Goal: Register for event/course

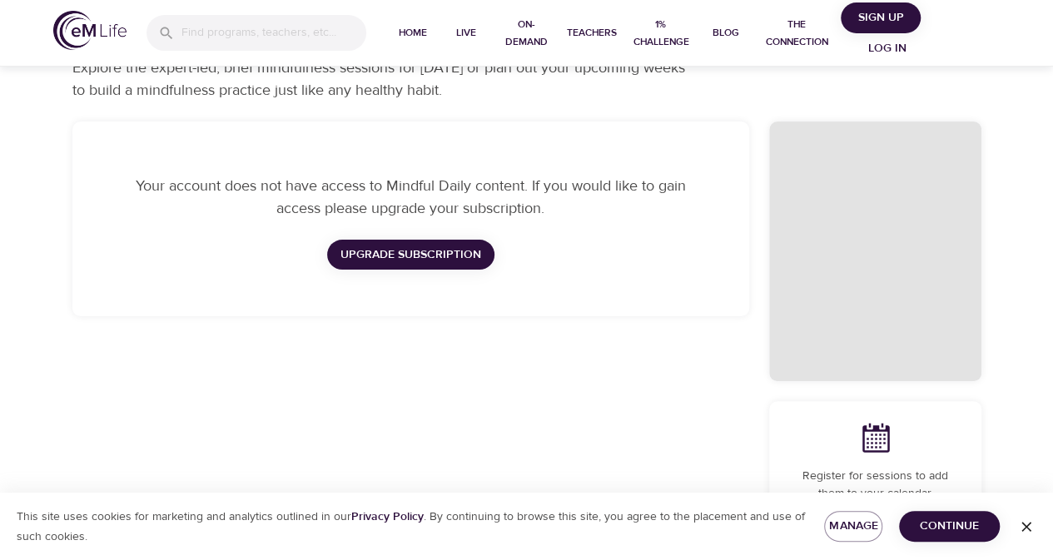
scroll to position [83, 0]
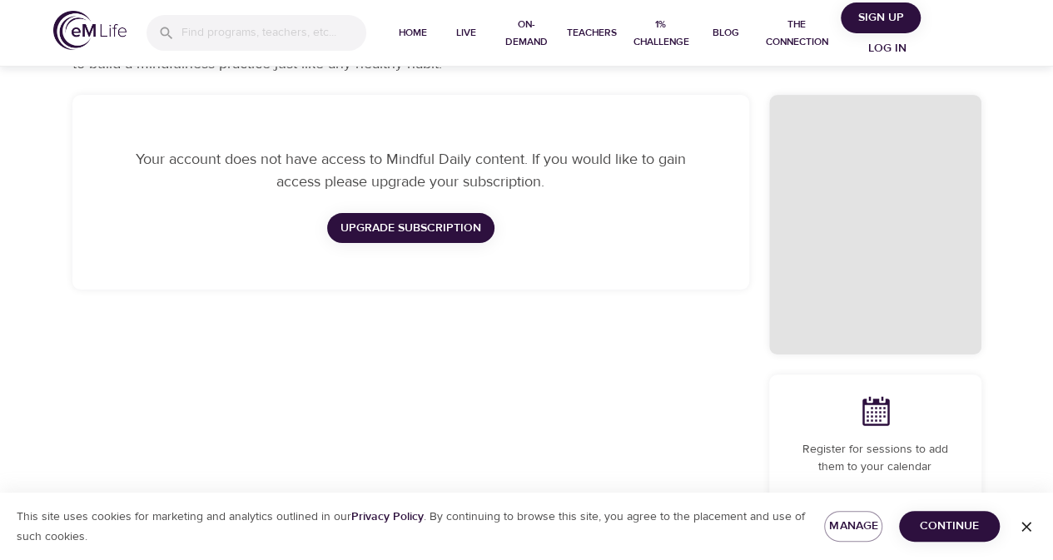
click at [942, 524] on span "Continue" at bounding box center [950, 526] width 74 height 21
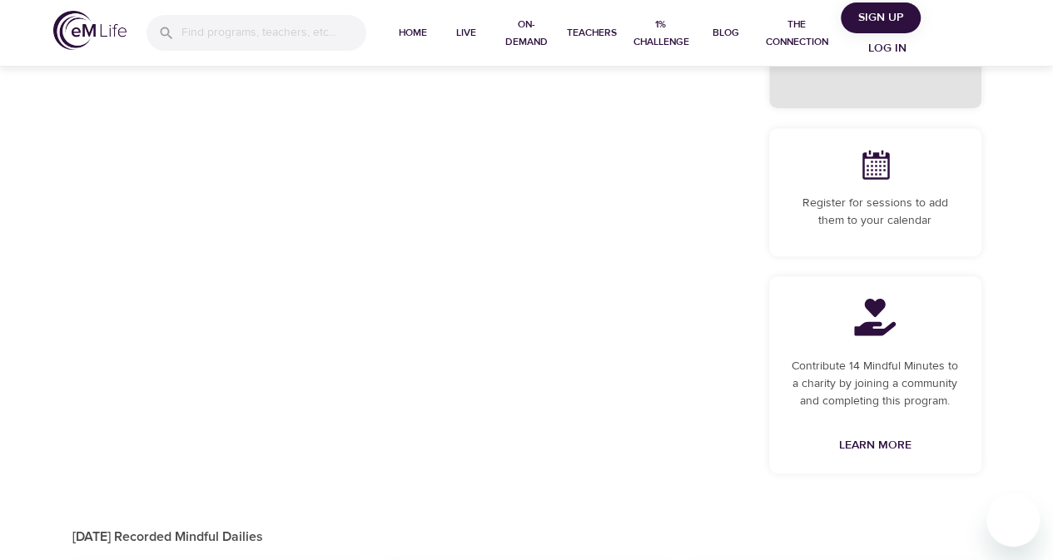
scroll to position [0, 0]
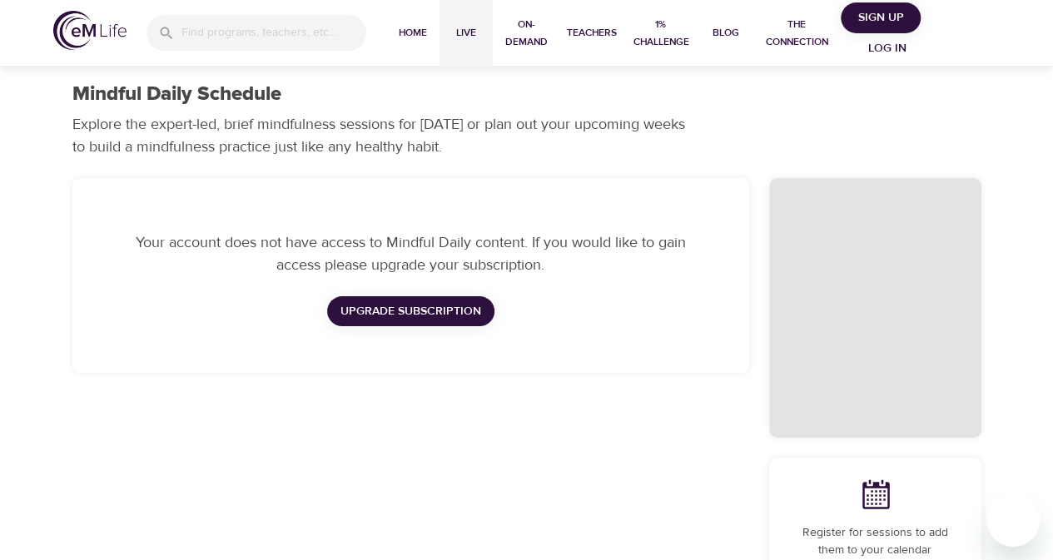
click at [481, 25] on span "Live" at bounding box center [466, 32] width 40 height 17
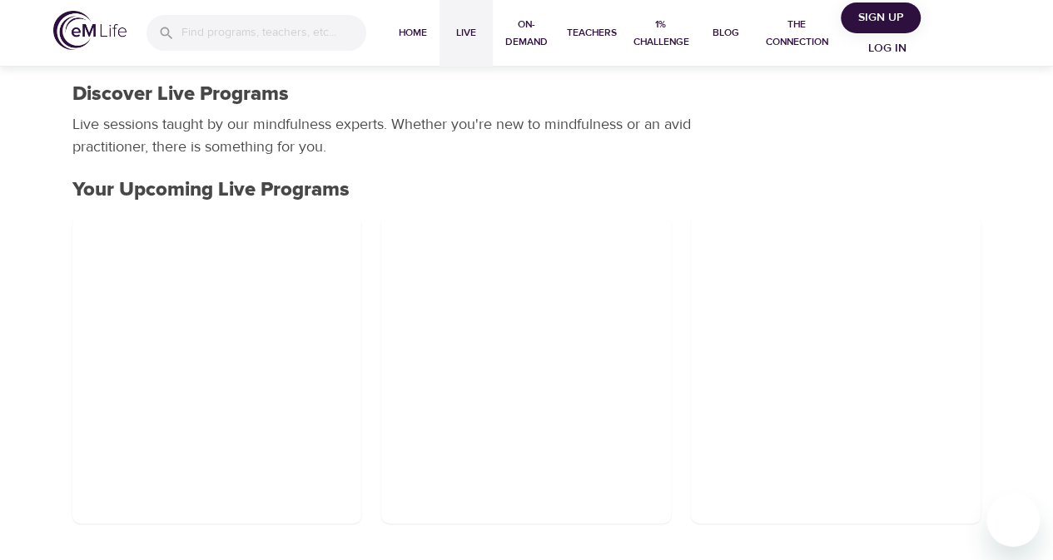
click at [874, 52] on span "Log in" at bounding box center [887, 48] width 67 height 21
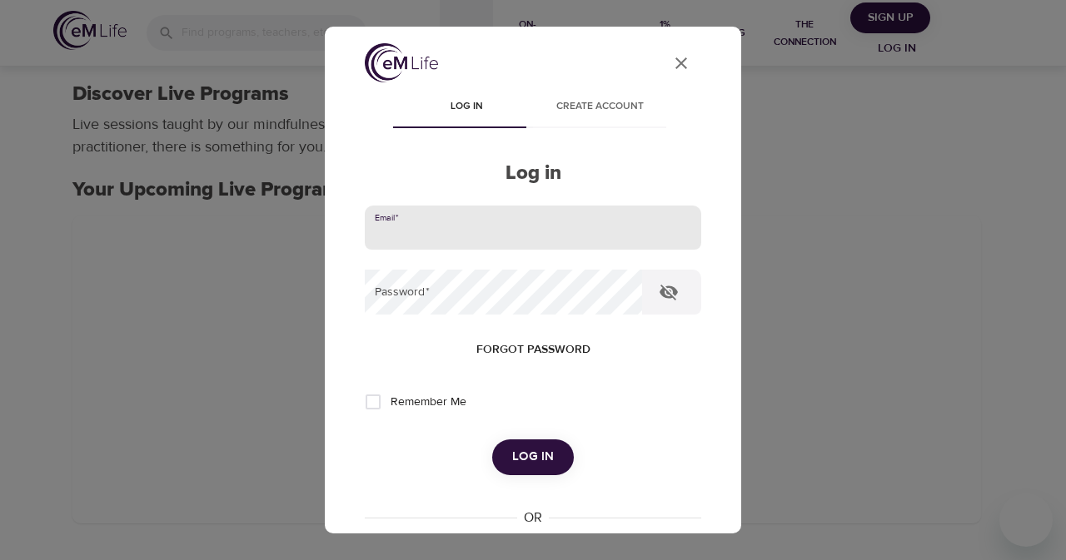
click at [515, 234] on input "email" at bounding box center [533, 228] width 336 height 45
type input "[PERSON_NAME][EMAIL_ADDRESS][PERSON_NAME][DOMAIN_NAME]"
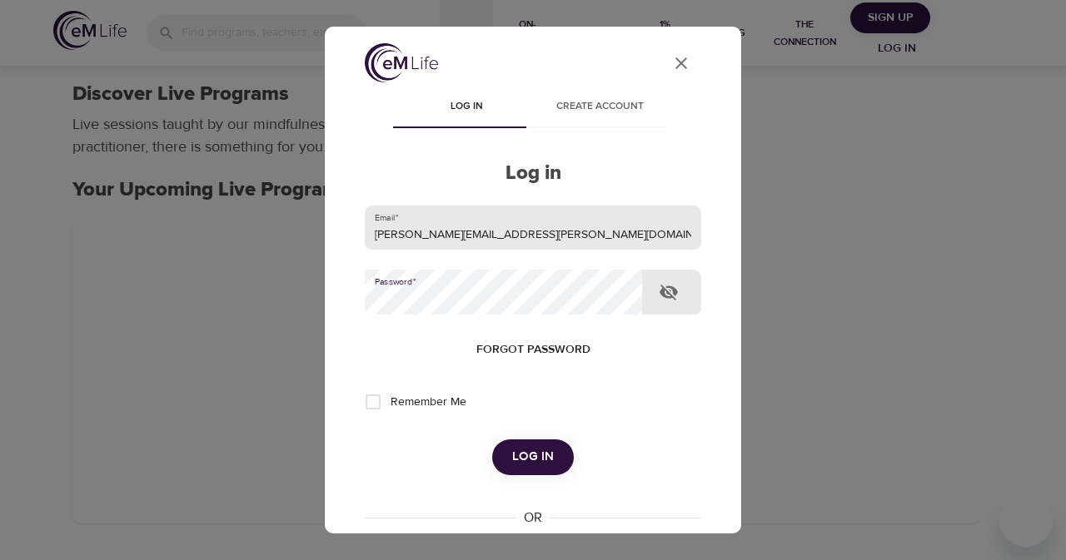
click at [492, 440] on button "Log in" at bounding box center [533, 457] width 82 height 35
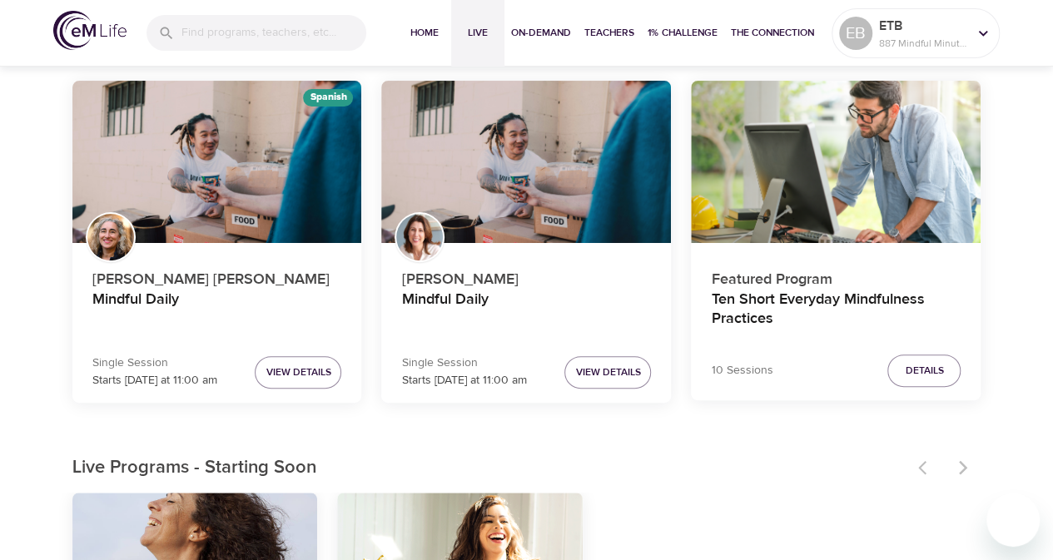
scroll to position [167, 0]
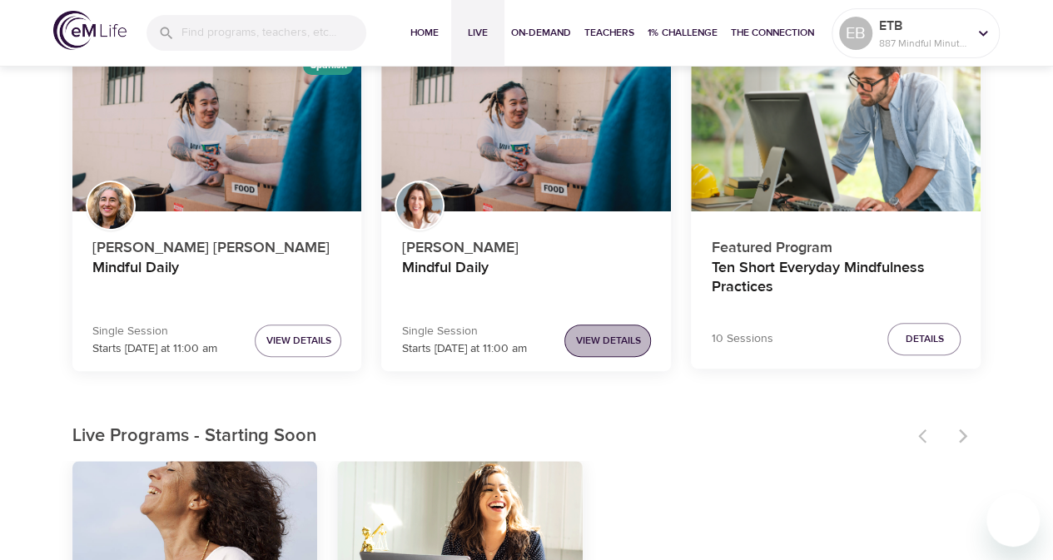
click at [579, 341] on span "View Details" at bounding box center [607, 340] width 65 height 17
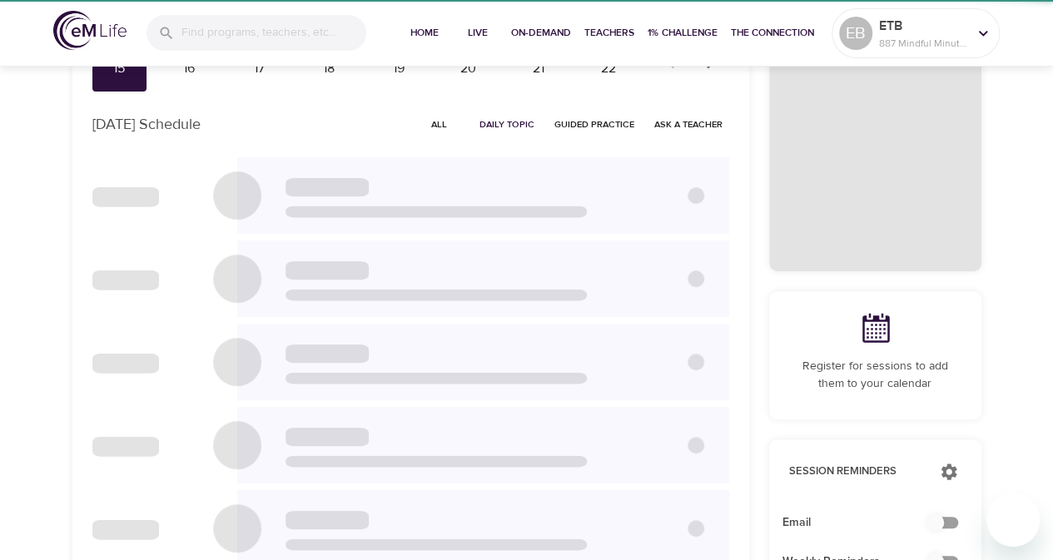
checkbox input "true"
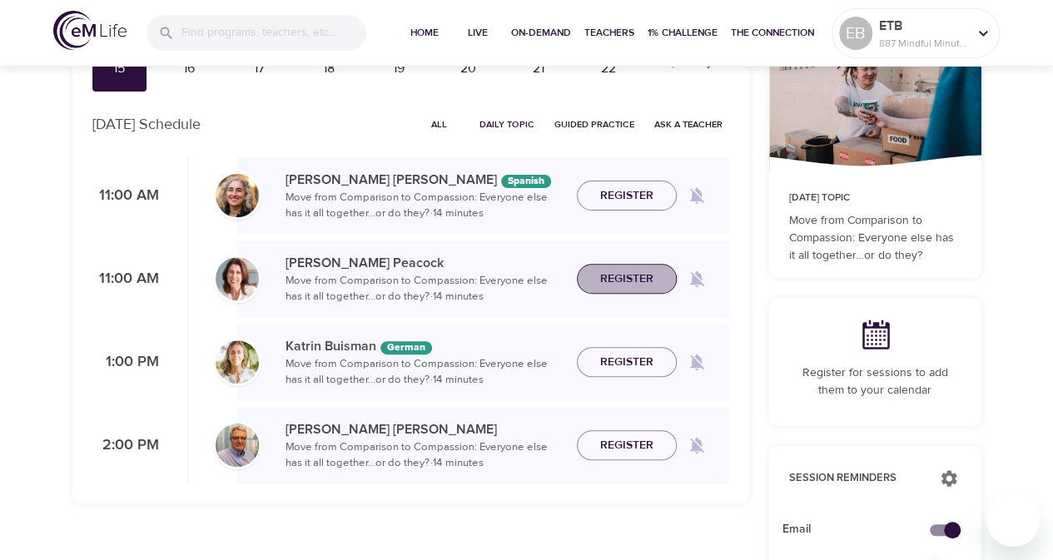
click at [621, 279] on span "Register" at bounding box center [626, 279] width 53 height 21
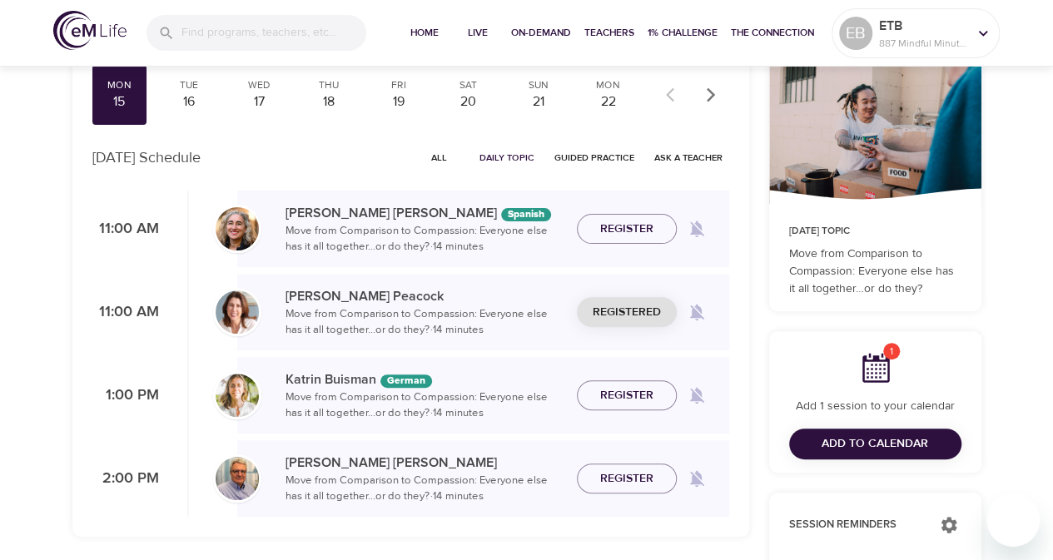
scroll to position [83, 0]
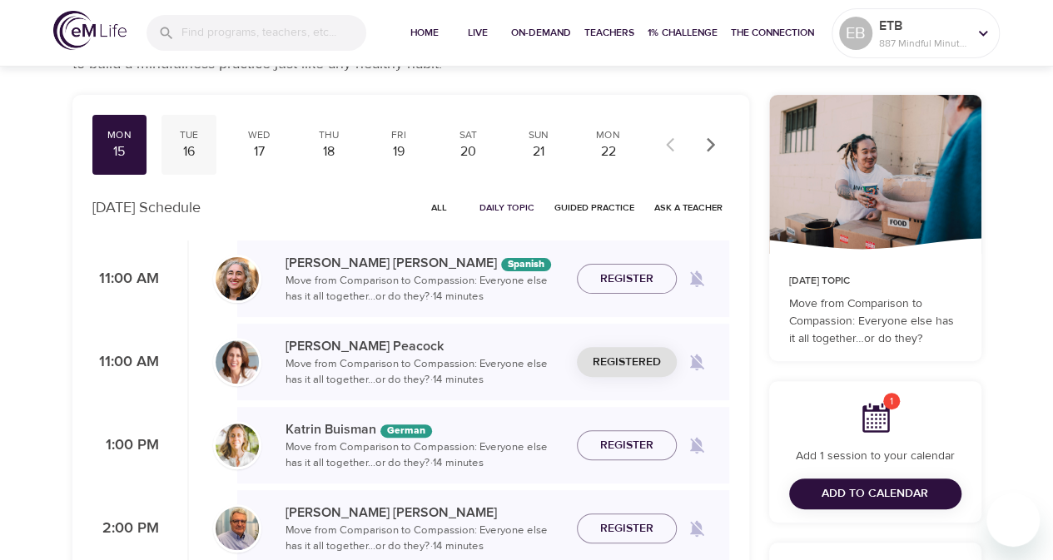
click at [191, 145] on div "16" at bounding box center [189, 151] width 42 height 19
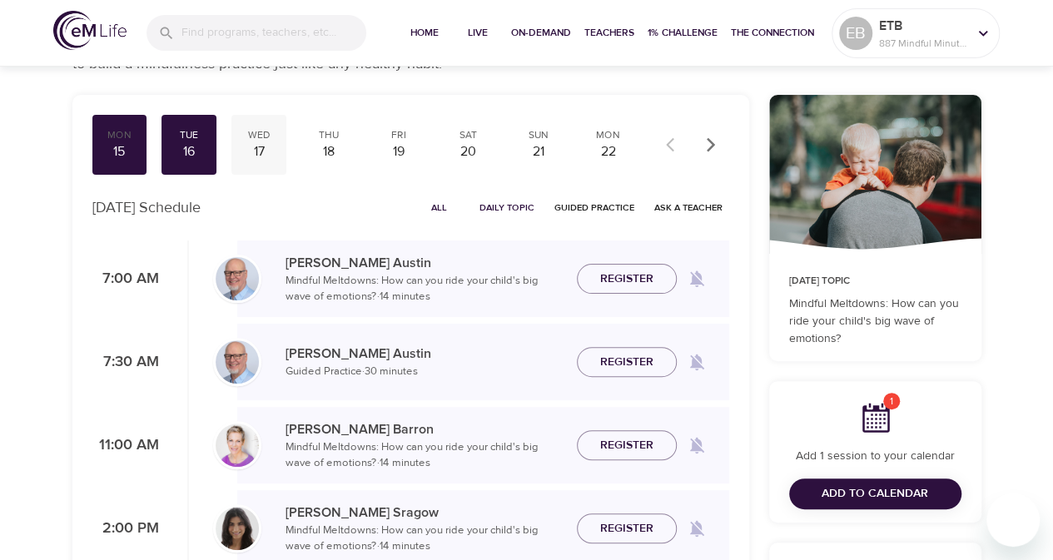
click at [269, 146] on div "17" at bounding box center [259, 151] width 42 height 19
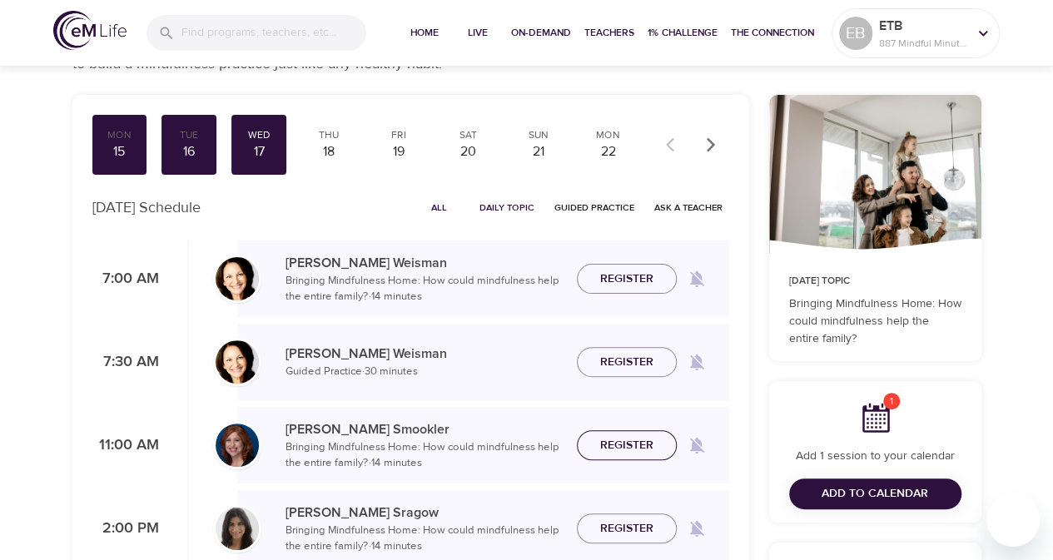
click at [649, 447] on span "Register" at bounding box center [626, 445] width 53 height 21
click at [328, 152] on div "18" at bounding box center [329, 151] width 42 height 19
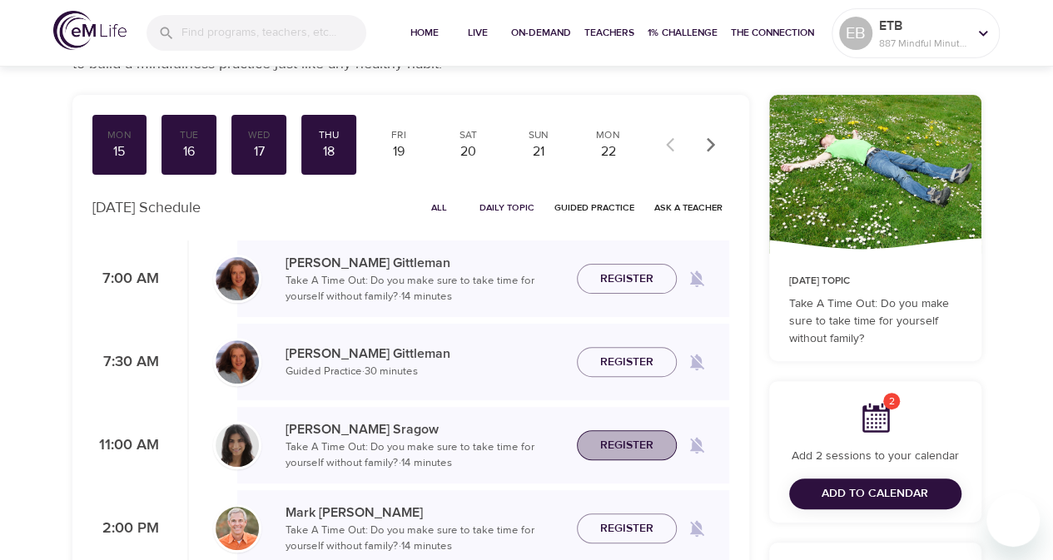
click at [611, 446] on span "Register" at bounding box center [626, 445] width 53 height 21
click at [405, 157] on div "19" at bounding box center [399, 151] width 42 height 19
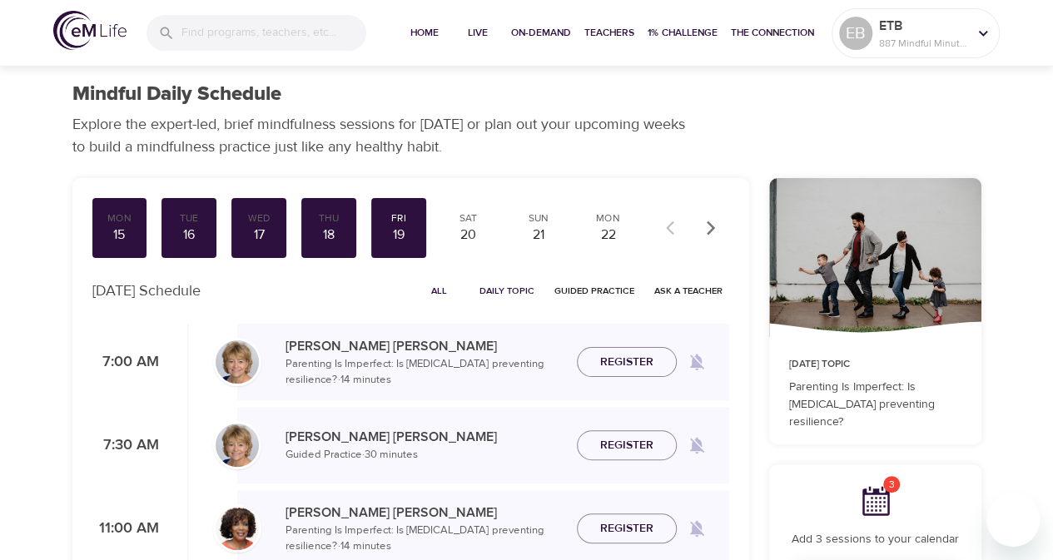
click at [717, 231] on icon "button" at bounding box center [711, 228] width 17 height 17
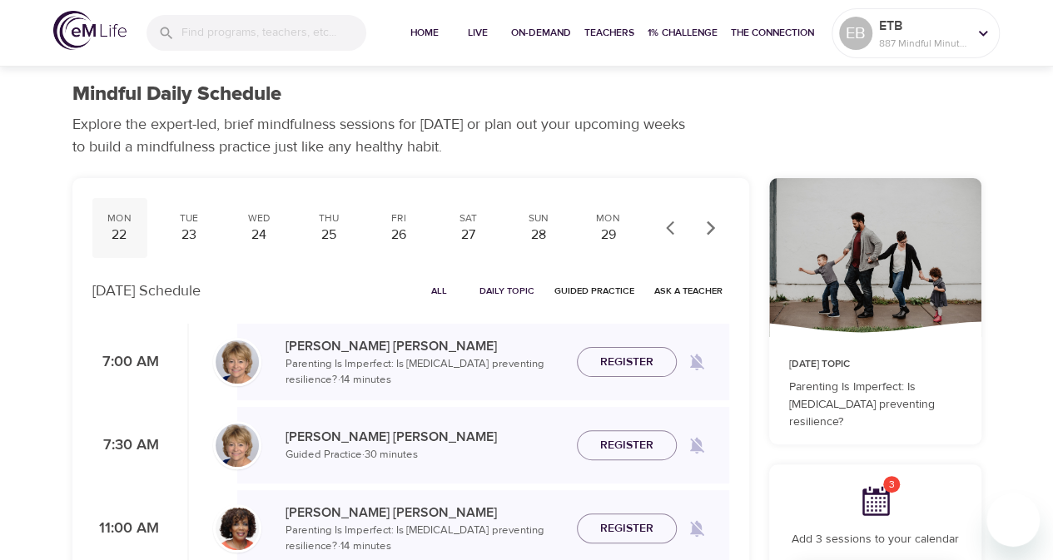
click at [126, 230] on div "22" at bounding box center [120, 235] width 42 height 19
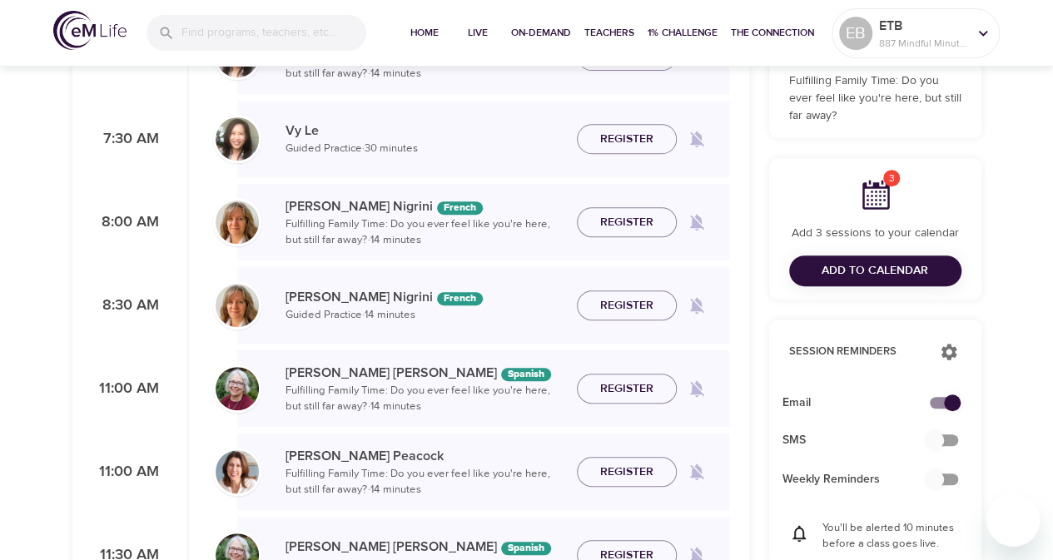
scroll to position [333, 0]
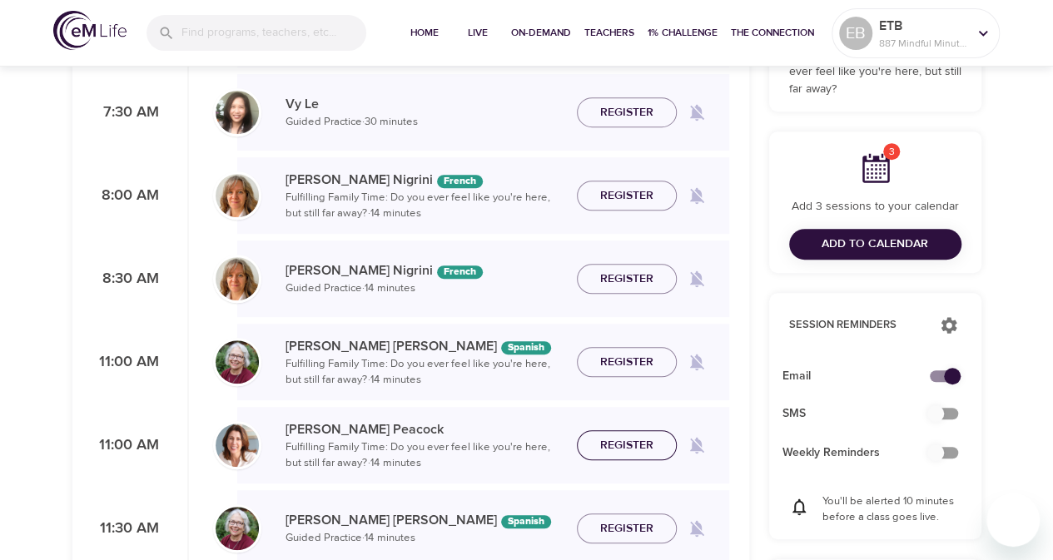
click at [609, 440] on span "Register" at bounding box center [626, 445] width 53 height 21
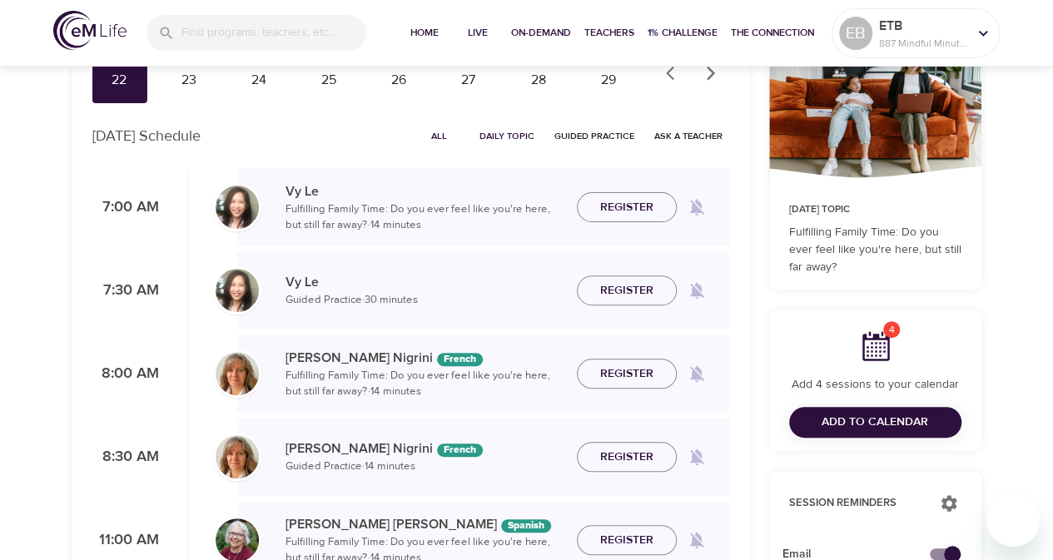
scroll to position [83, 0]
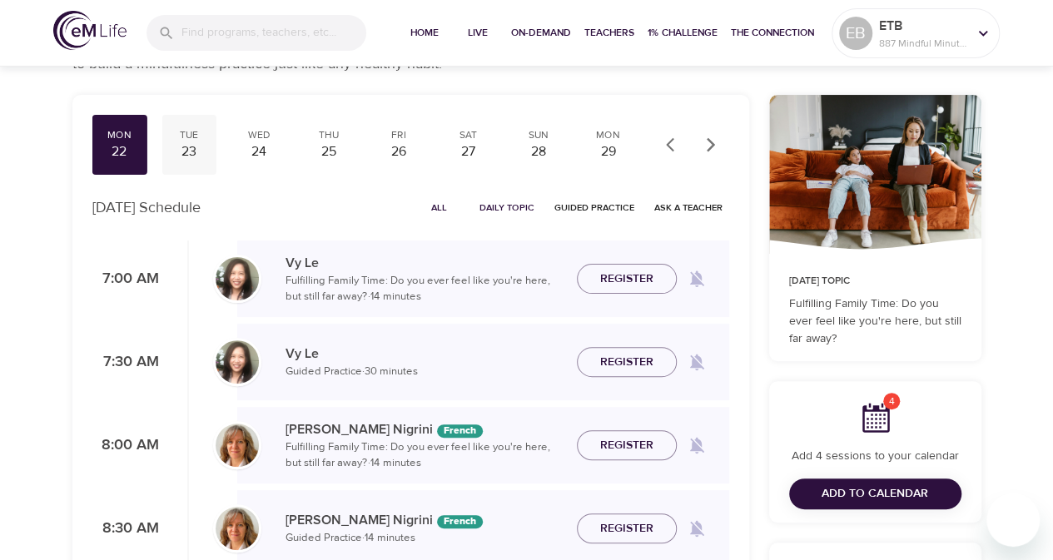
click at [197, 145] on div "23" at bounding box center [189, 151] width 42 height 19
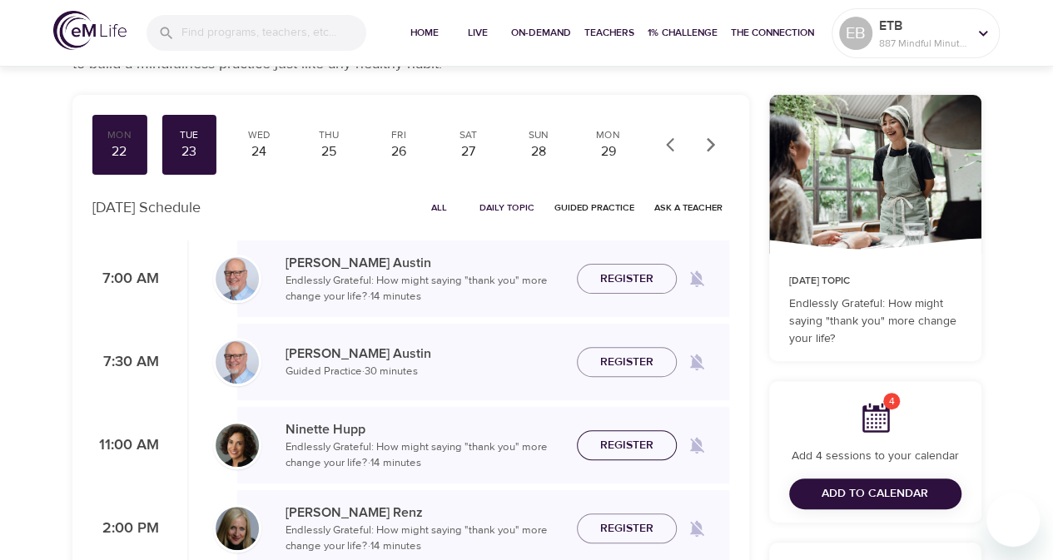
click at [614, 448] on span "Register" at bounding box center [626, 445] width 53 height 21
click at [250, 146] on div "24" at bounding box center [259, 151] width 42 height 19
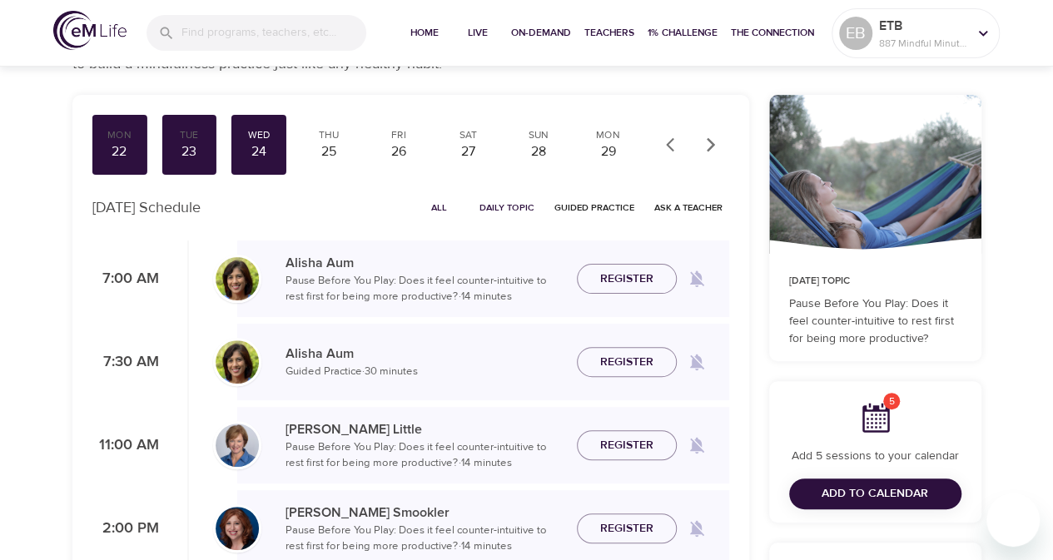
click at [634, 442] on span "Register" at bounding box center [626, 445] width 53 height 21
click at [335, 157] on div "25" at bounding box center [329, 151] width 42 height 19
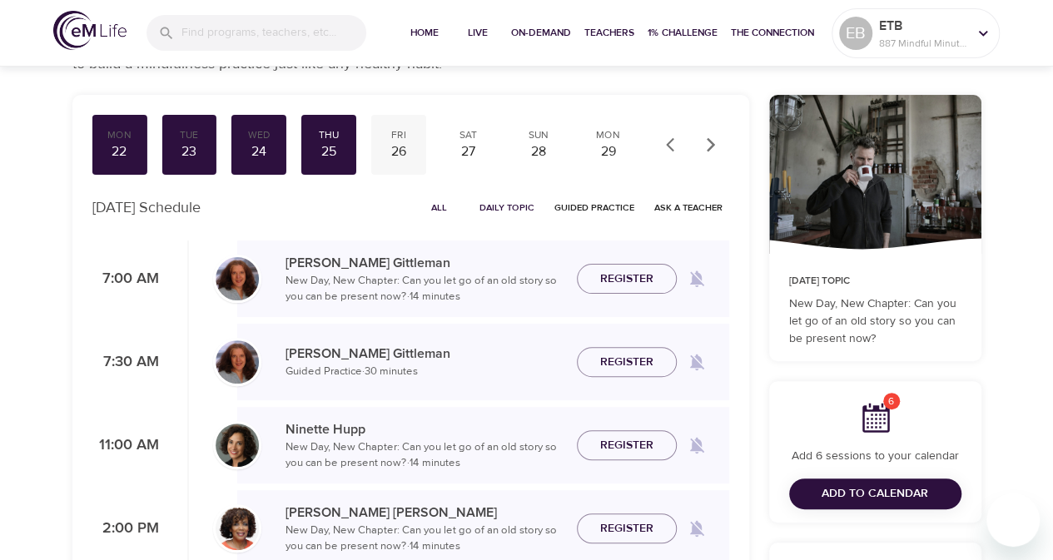
click at [400, 148] on div "26" at bounding box center [399, 151] width 42 height 19
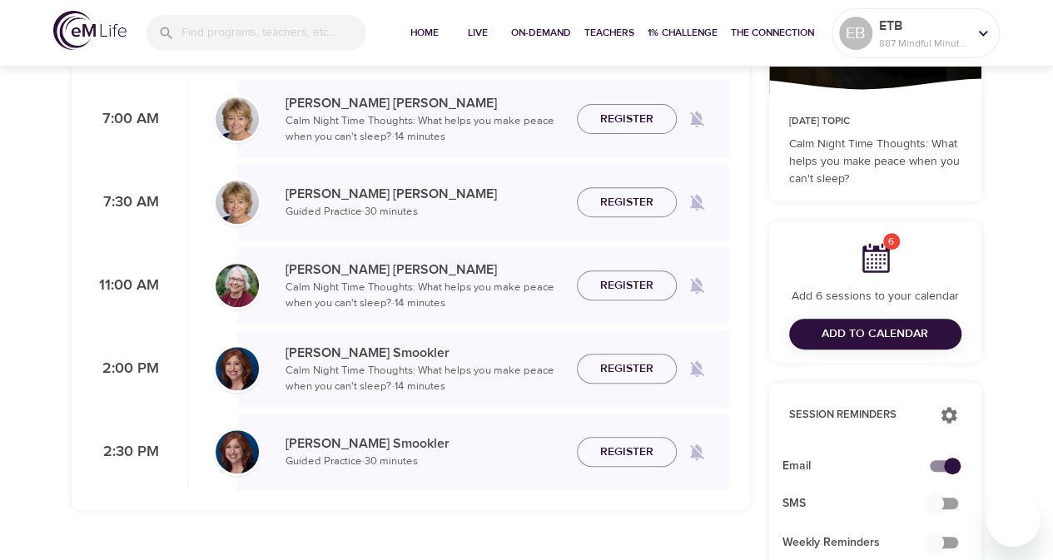
scroll to position [250, 0]
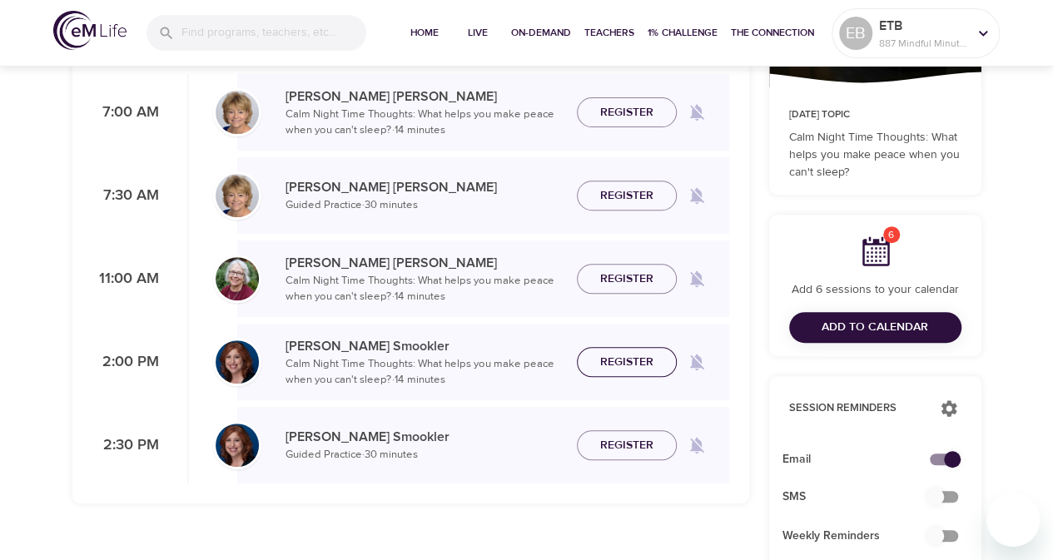
click at [639, 367] on span "Register" at bounding box center [626, 362] width 53 height 21
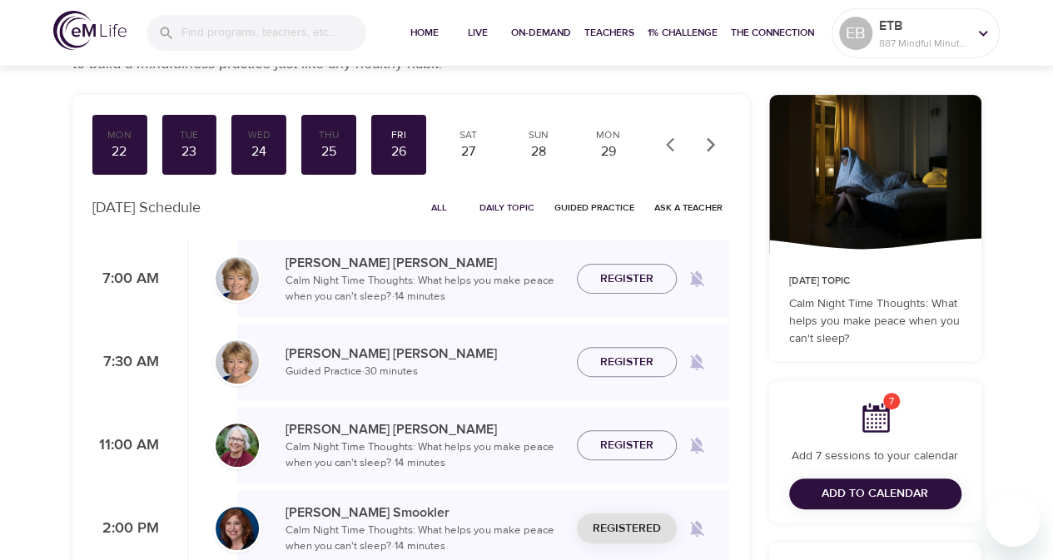
scroll to position [0, 0]
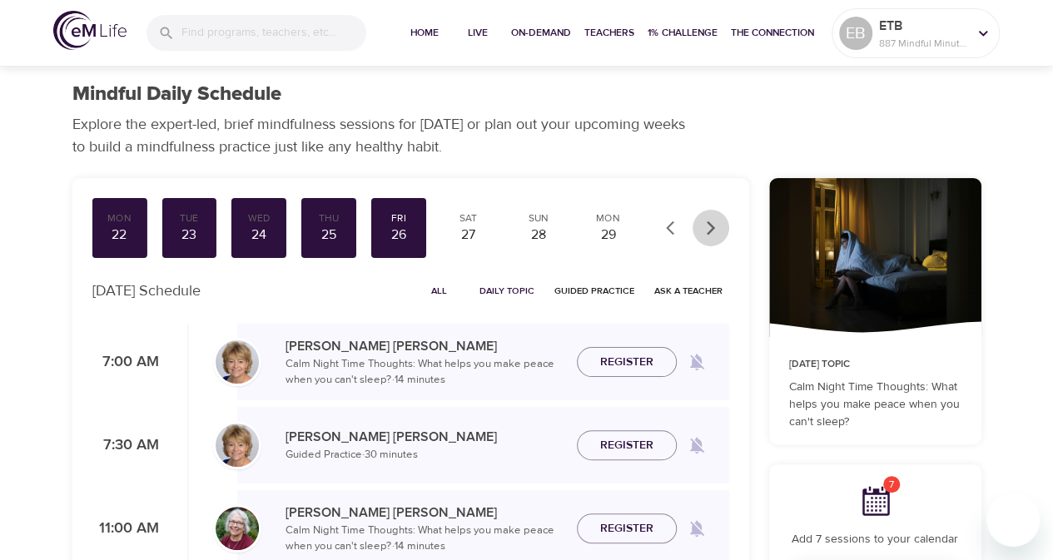
click at [708, 235] on icon "button" at bounding box center [711, 228] width 17 height 17
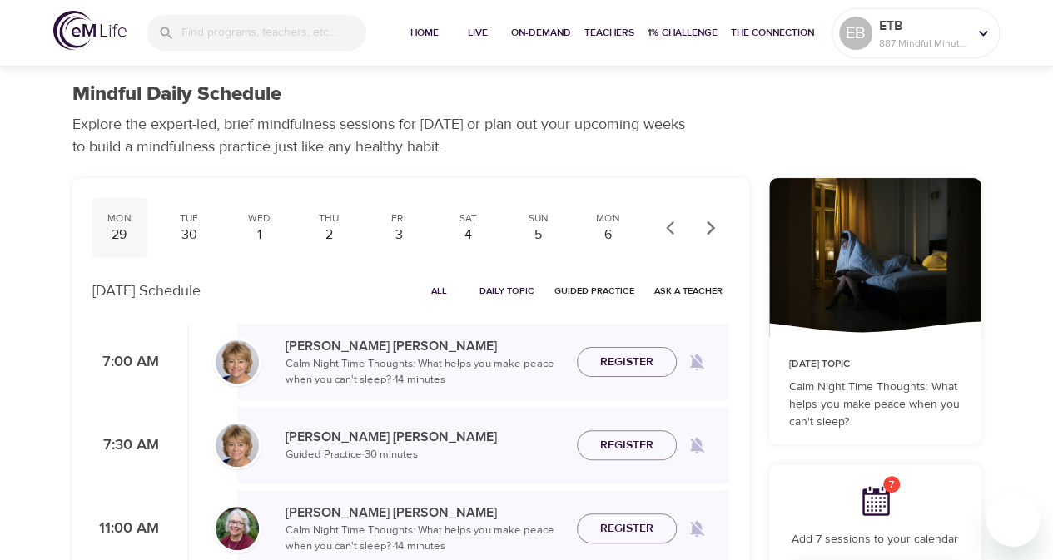
click at [128, 235] on div "29" at bounding box center [120, 235] width 42 height 19
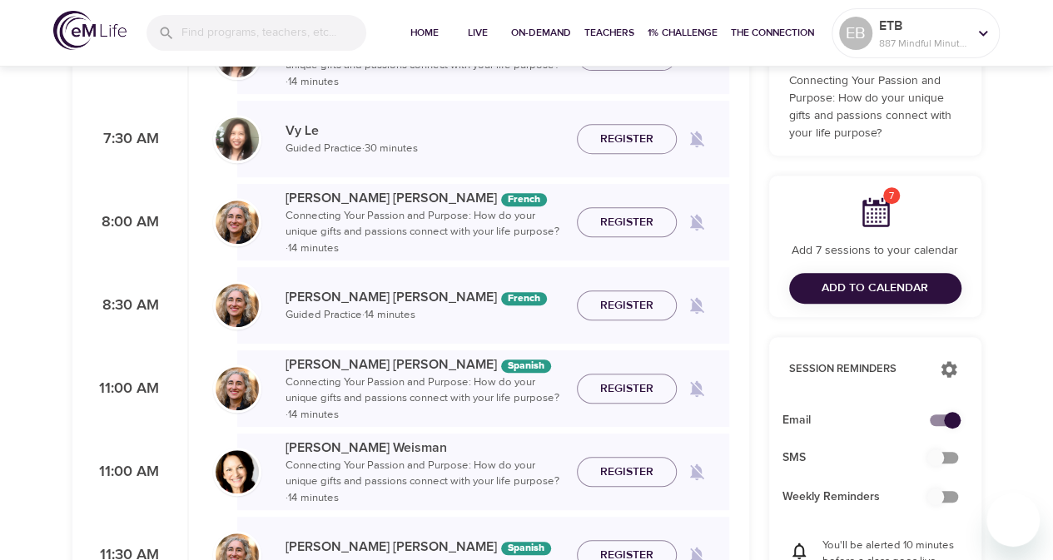
scroll to position [333, 0]
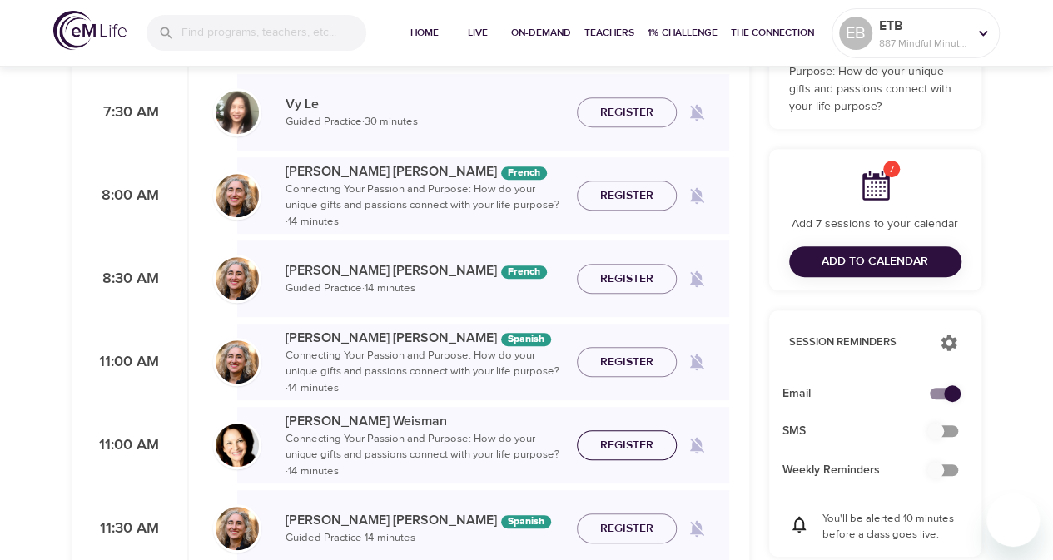
click at [611, 440] on span "Register" at bounding box center [626, 445] width 53 height 21
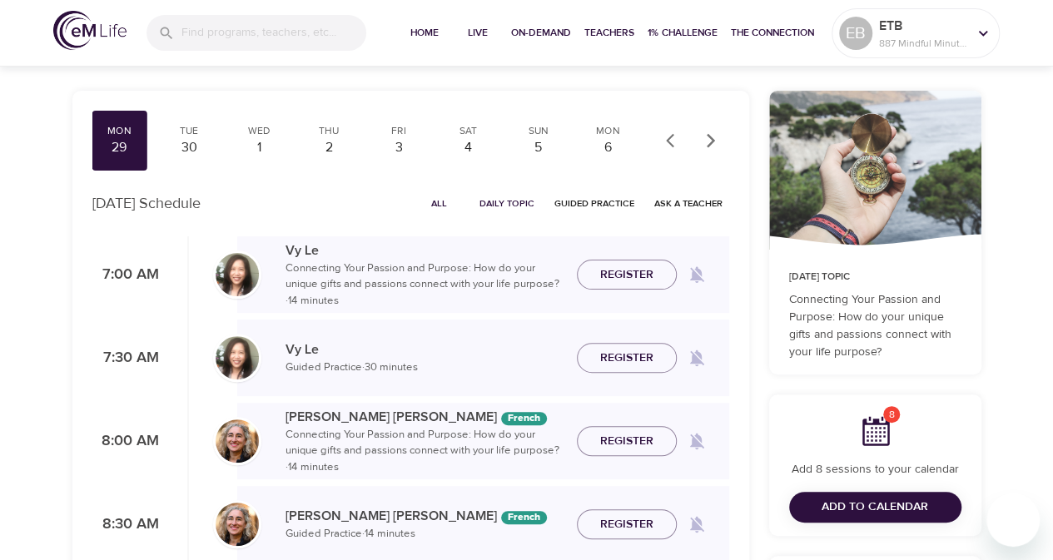
scroll to position [0, 0]
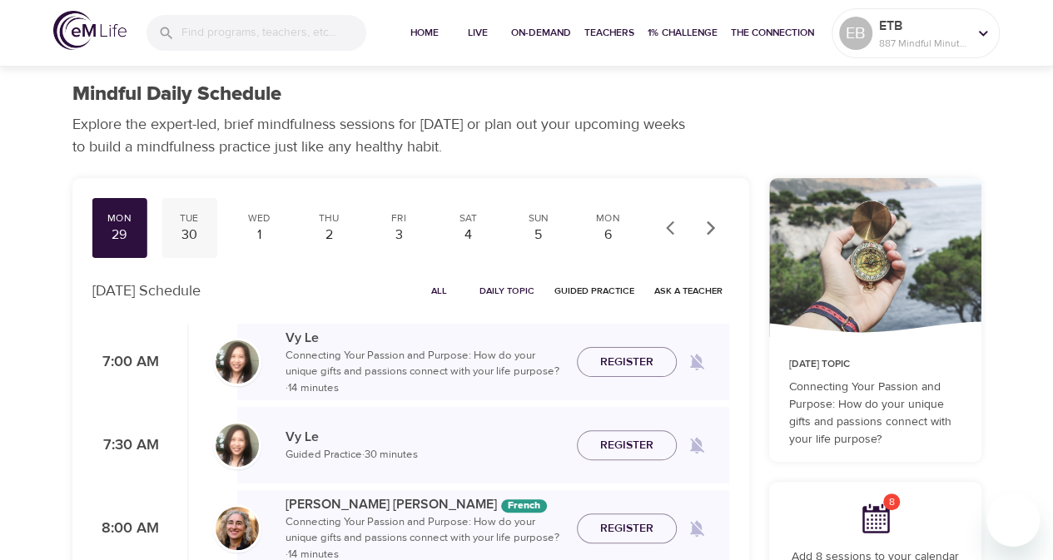
click at [200, 234] on div "30" at bounding box center [189, 235] width 42 height 19
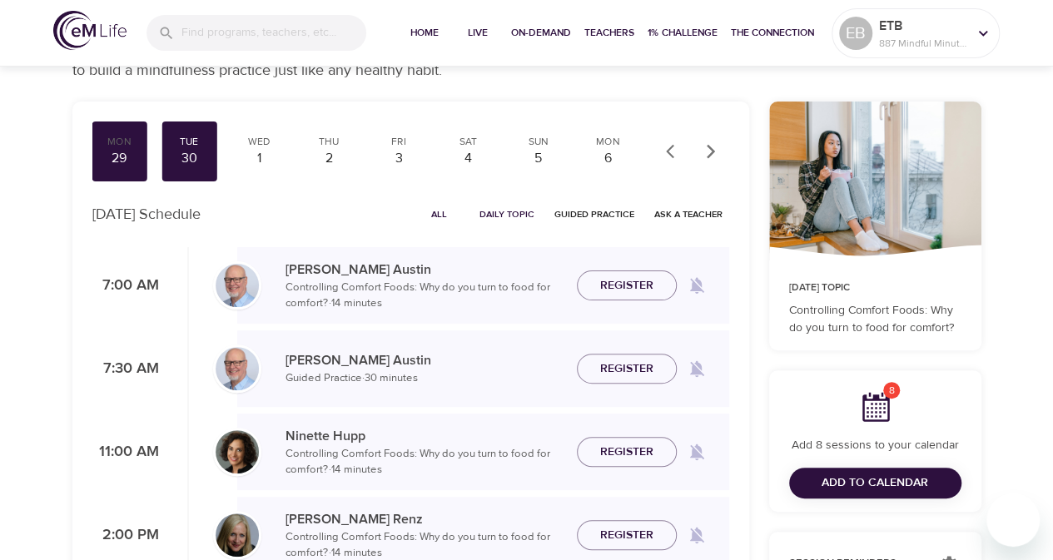
scroll to position [167, 0]
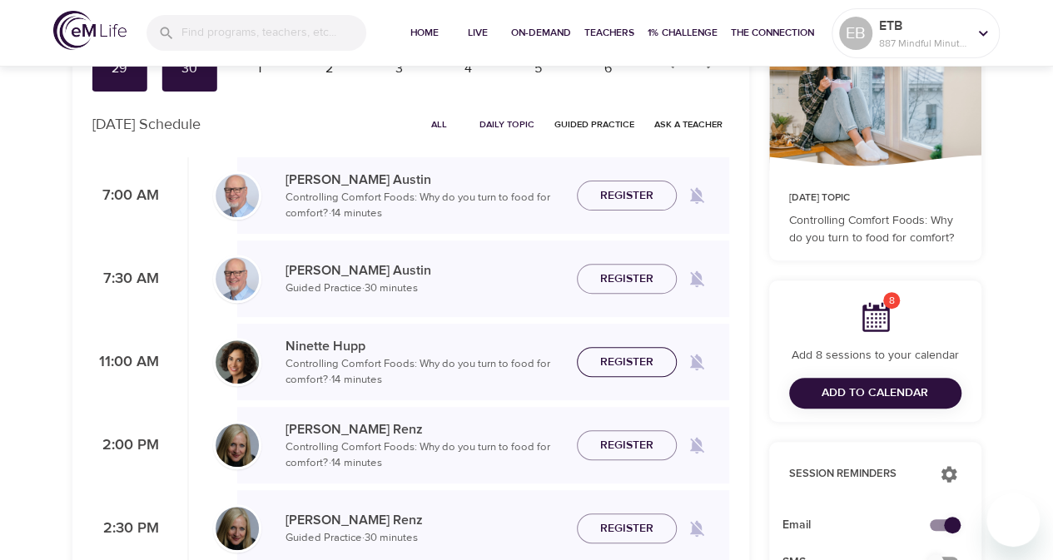
click at [598, 363] on span "Register" at bounding box center [626, 362] width 73 height 21
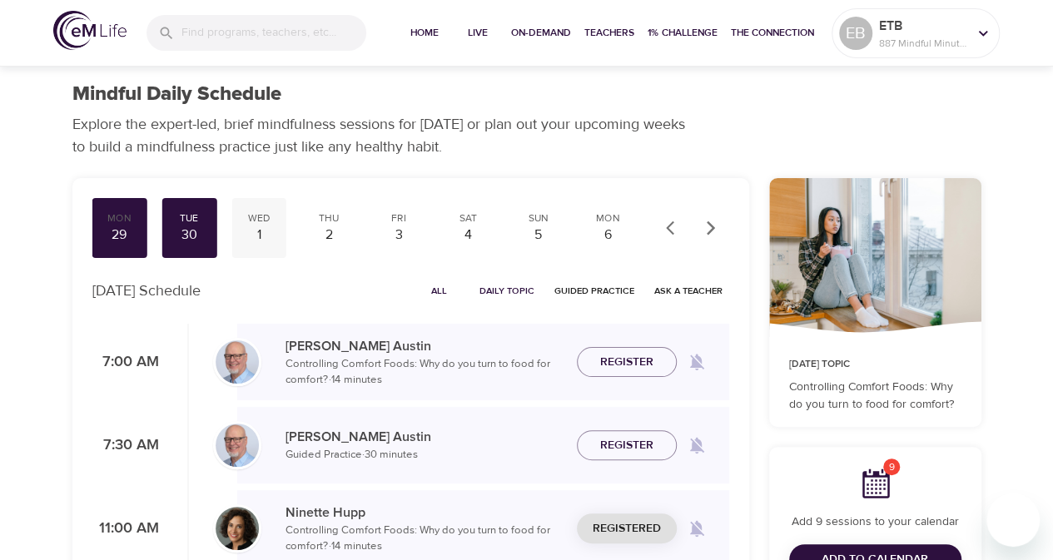
click at [260, 224] on div "Wed" at bounding box center [259, 218] width 42 height 14
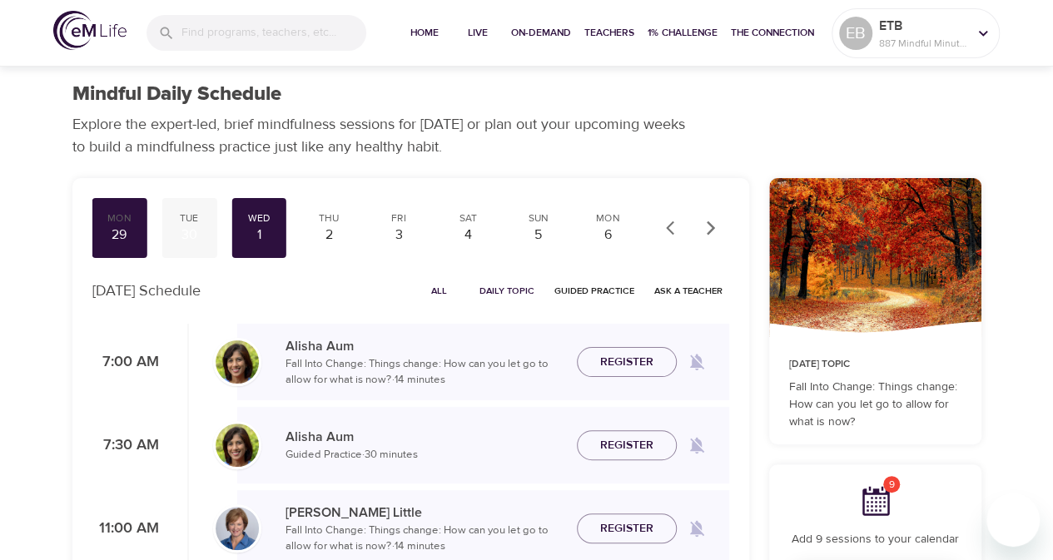
click at [186, 234] on div "30" at bounding box center [189, 235] width 42 height 19
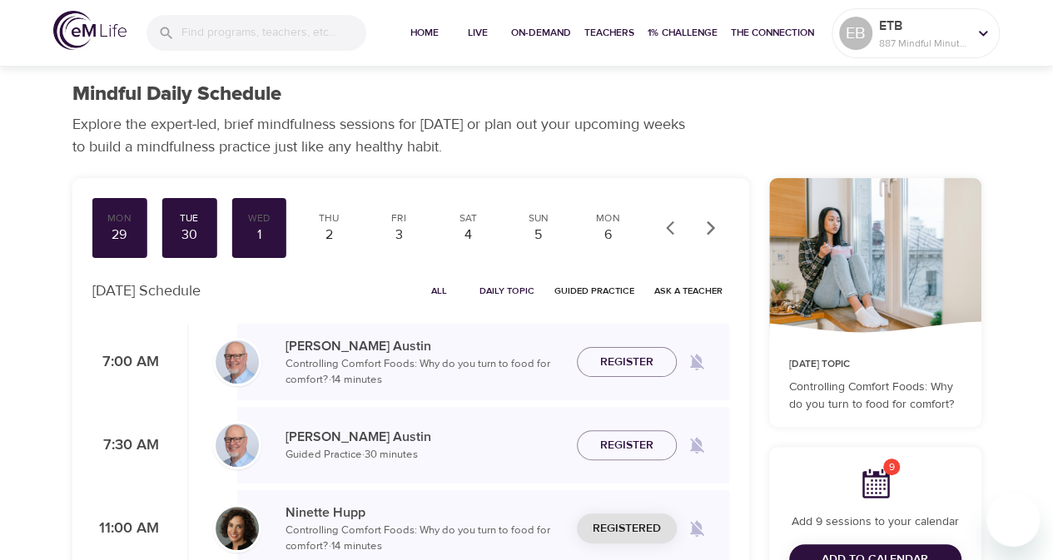
scroll to position [83, 0]
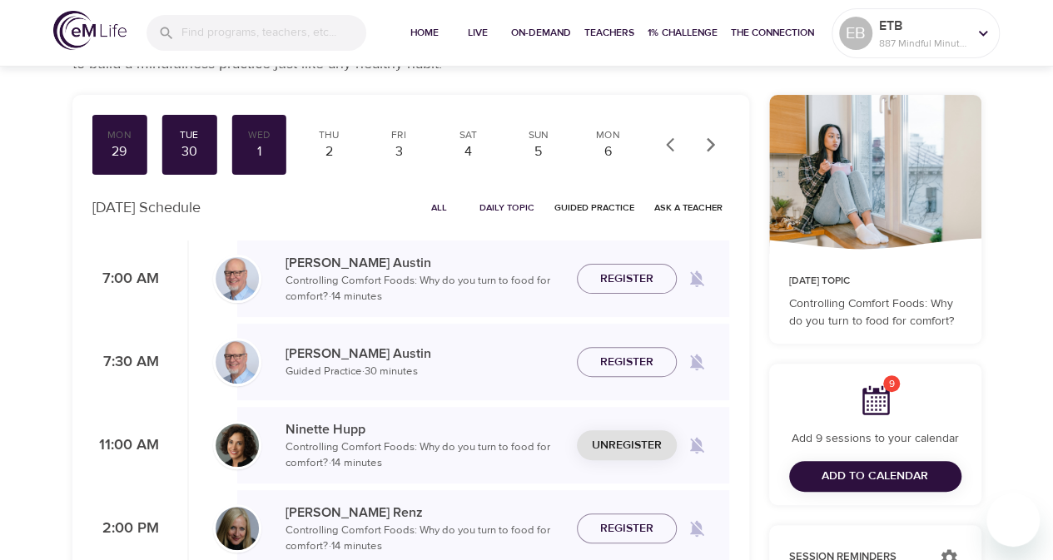
click at [641, 450] on span "Unregister" at bounding box center [627, 445] width 70 height 21
click at [122, 161] on div "29" at bounding box center [120, 151] width 42 height 19
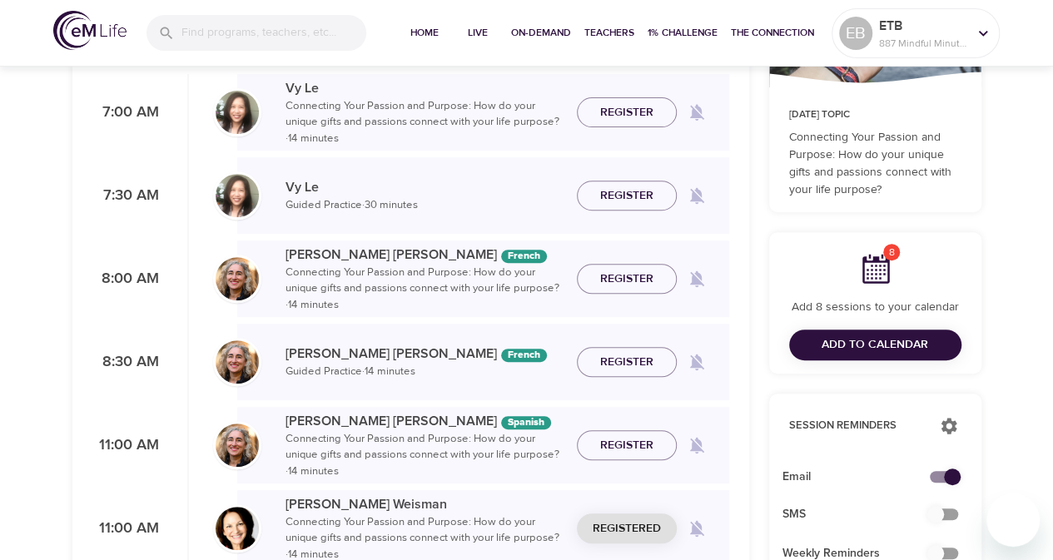
scroll to position [333, 0]
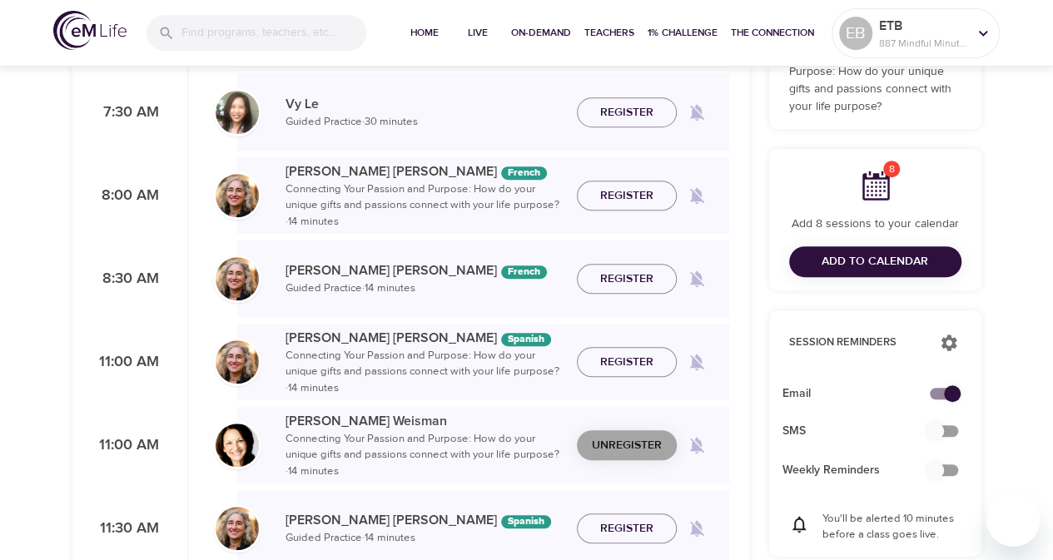
click at [608, 449] on span "Unregister" at bounding box center [627, 445] width 70 height 21
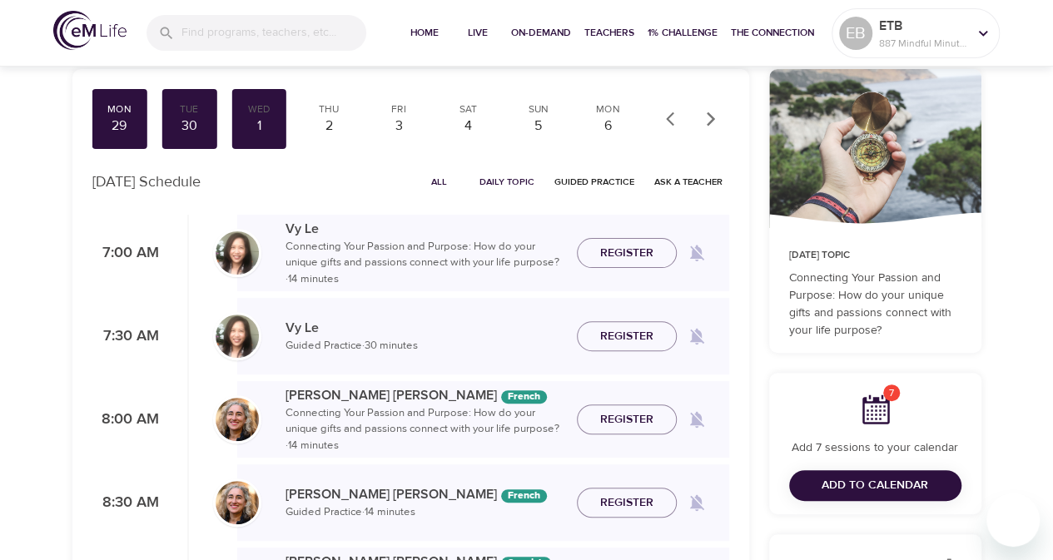
scroll to position [83, 0]
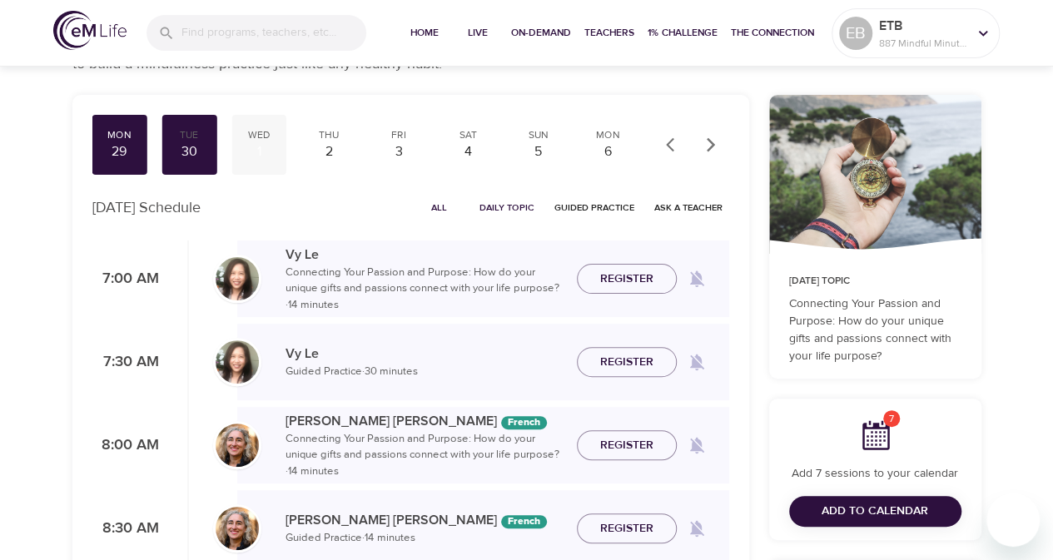
click at [263, 155] on div "1" at bounding box center [259, 151] width 42 height 19
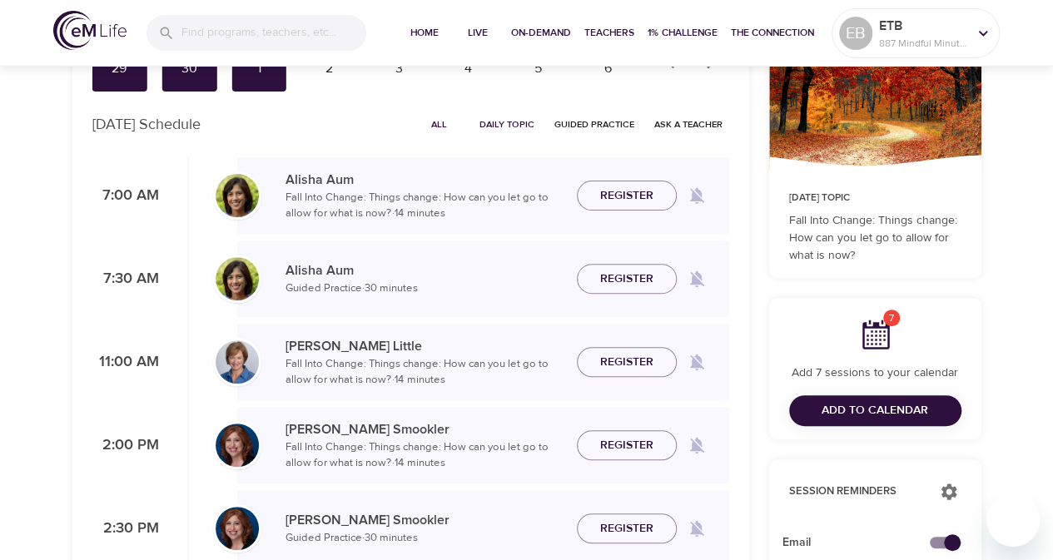
scroll to position [83, 0]
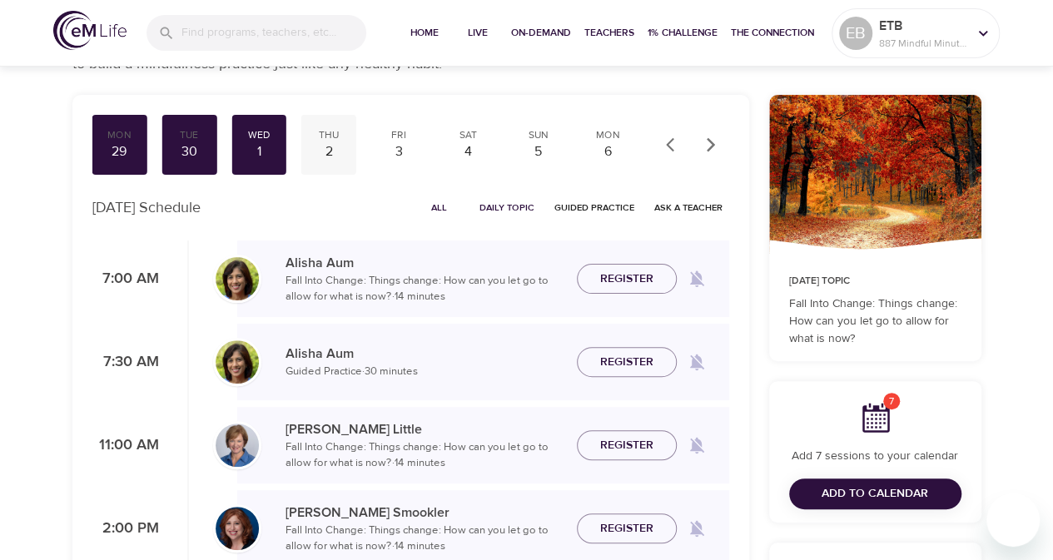
click at [334, 157] on div "2" at bounding box center [329, 151] width 42 height 19
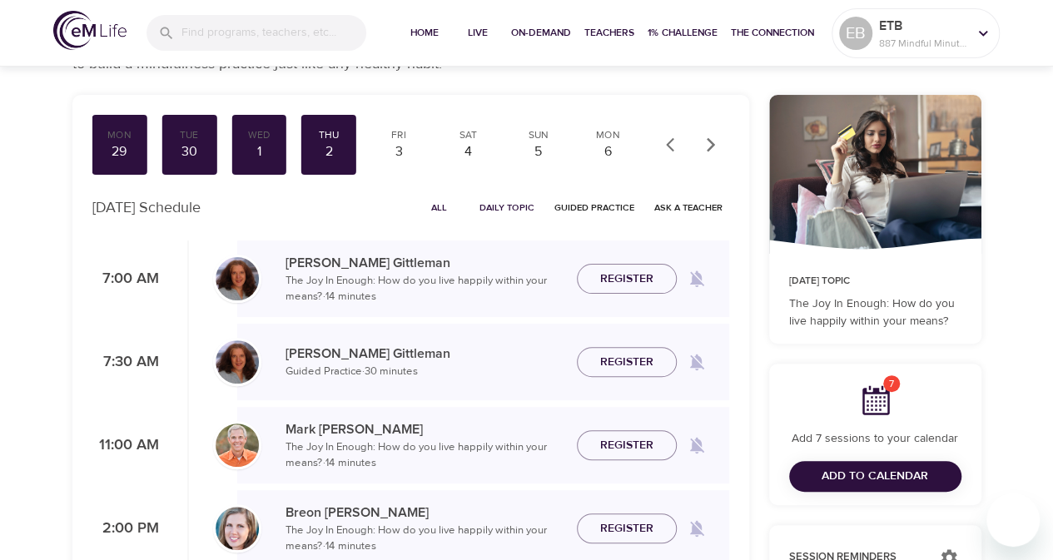
scroll to position [167, 0]
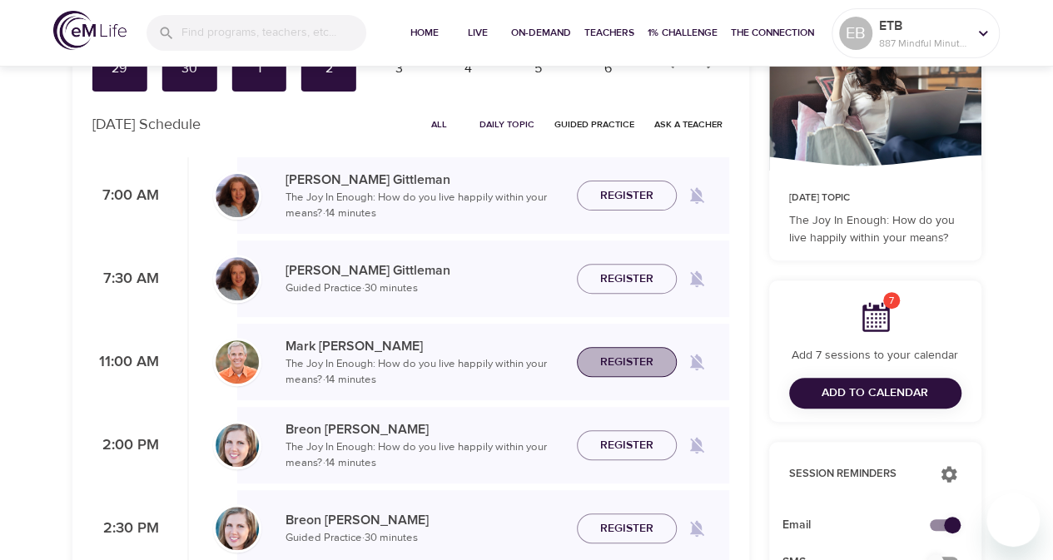
click at [594, 367] on span "Register" at bounding box center [626, 362] width 73 height 21
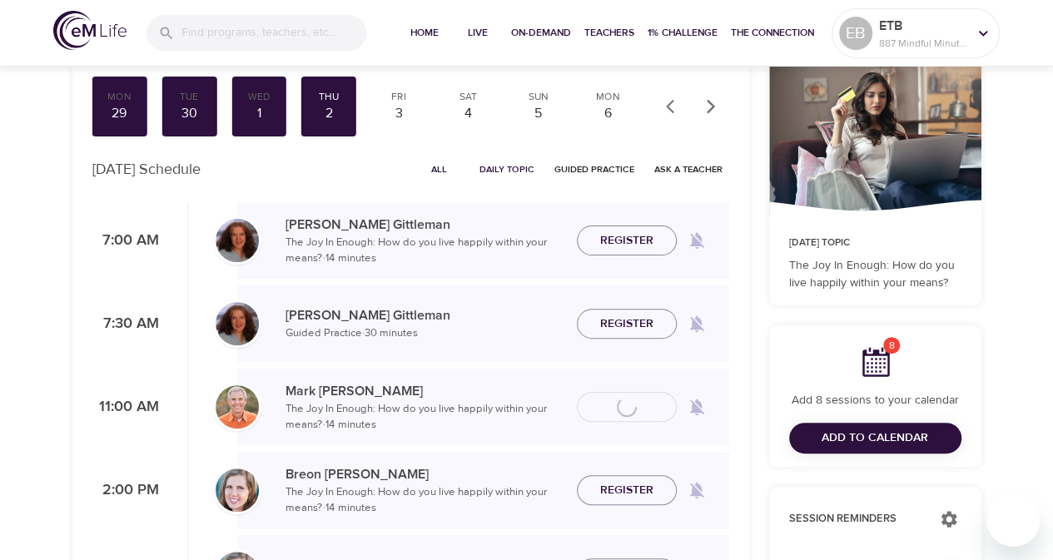
scroll to position [83, 0]
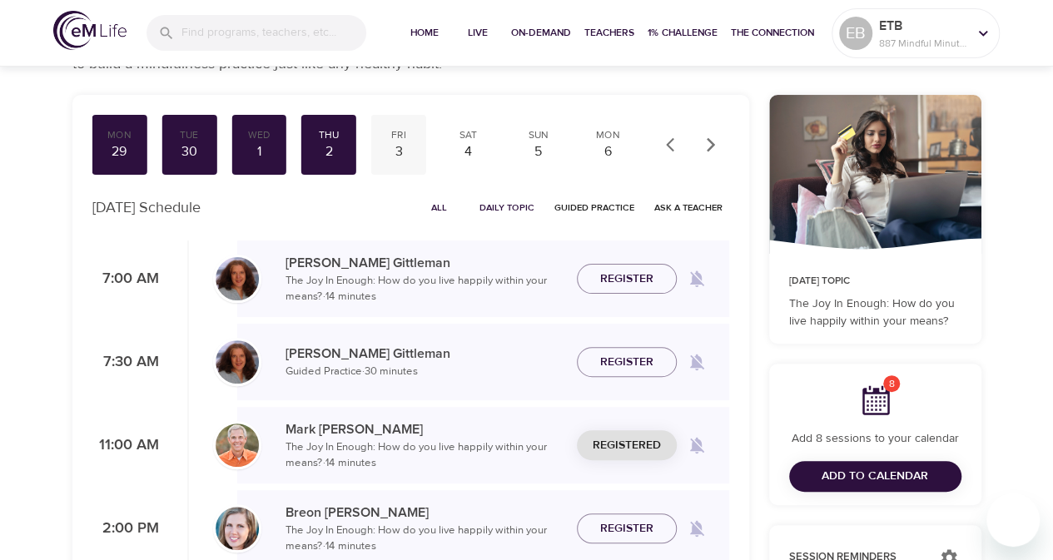
click at [404, 160] on div "3" at bounding box center [399, 151] width 42 height 19
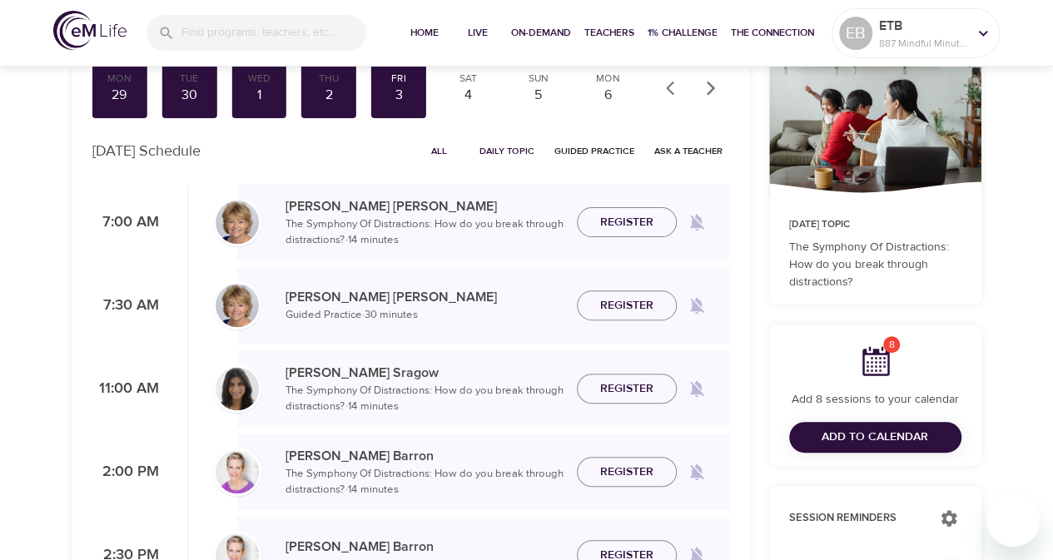
scroll to position [167, 0]
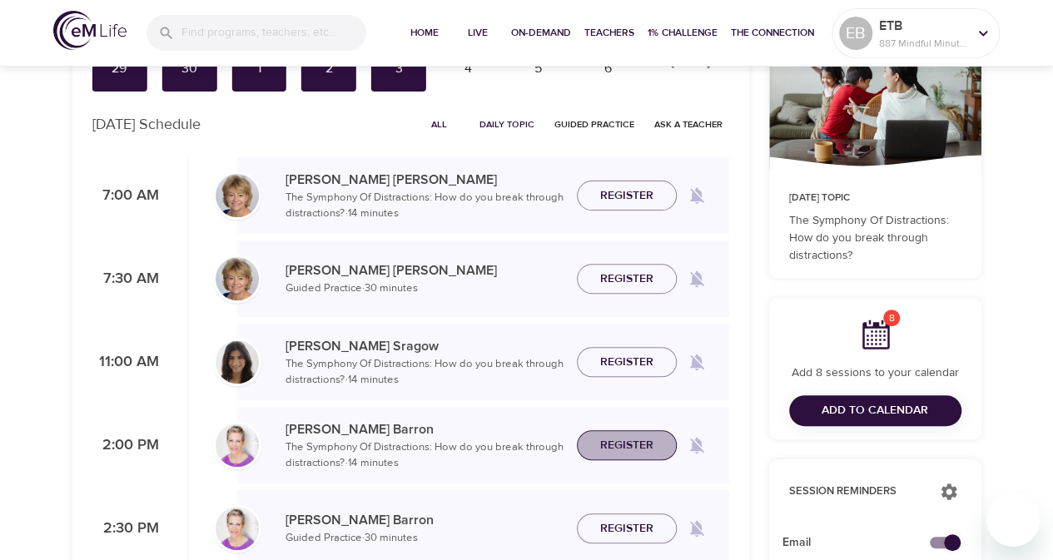
click at [643, 450] on span "Register" at bounding box center [626, 445] width 53 height 21
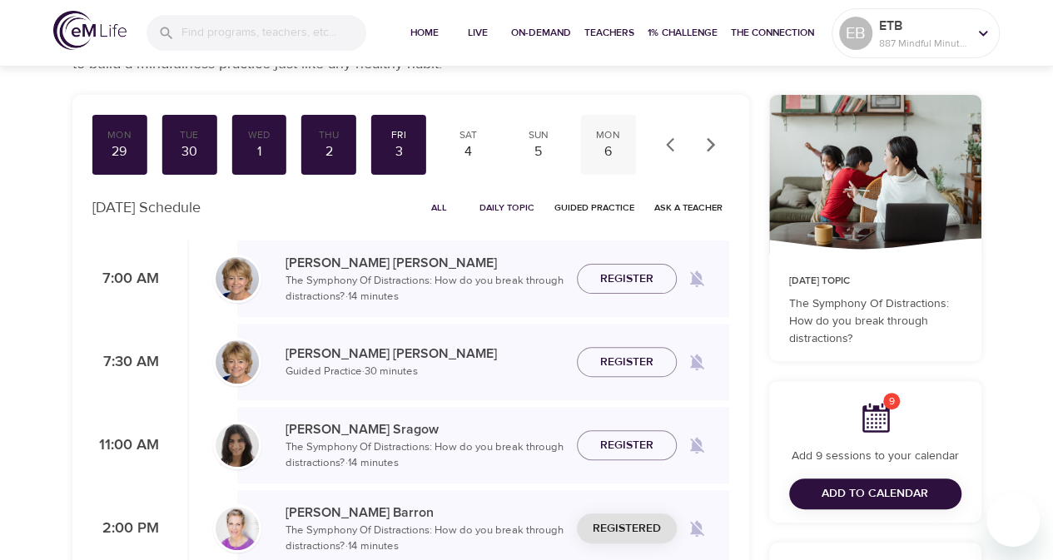
click at [618, 150] on div "6" at bounding box center [609, 151] width 42 height 19
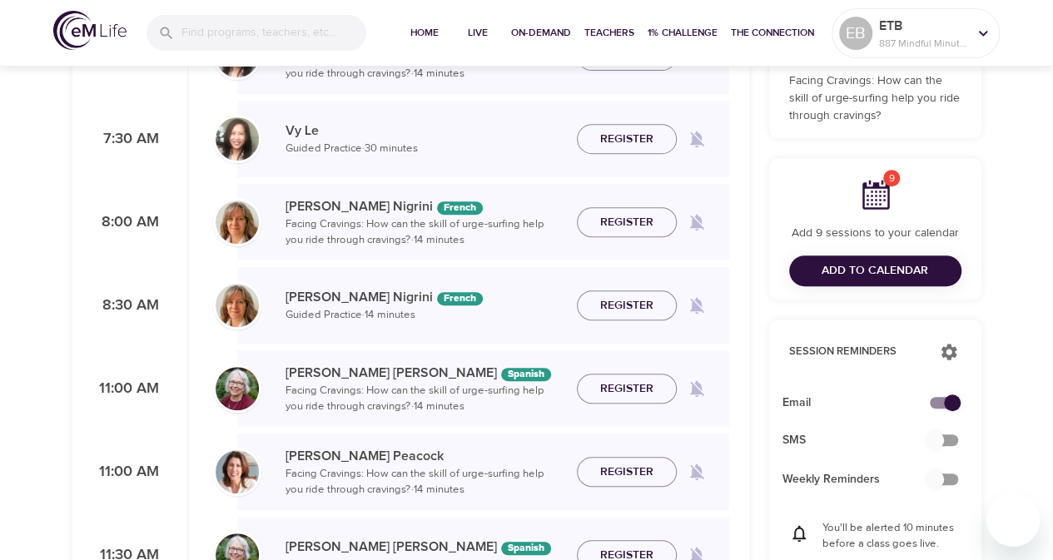
scroll to position [333, 0]
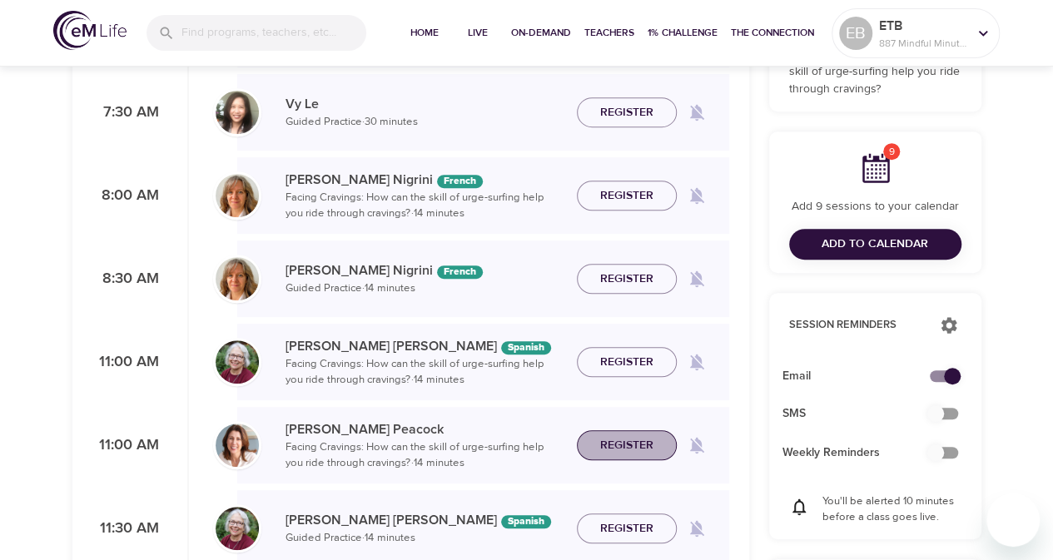
click at [624, 450] on span "Register" at bounding box center [626, 445] width 53 height 21
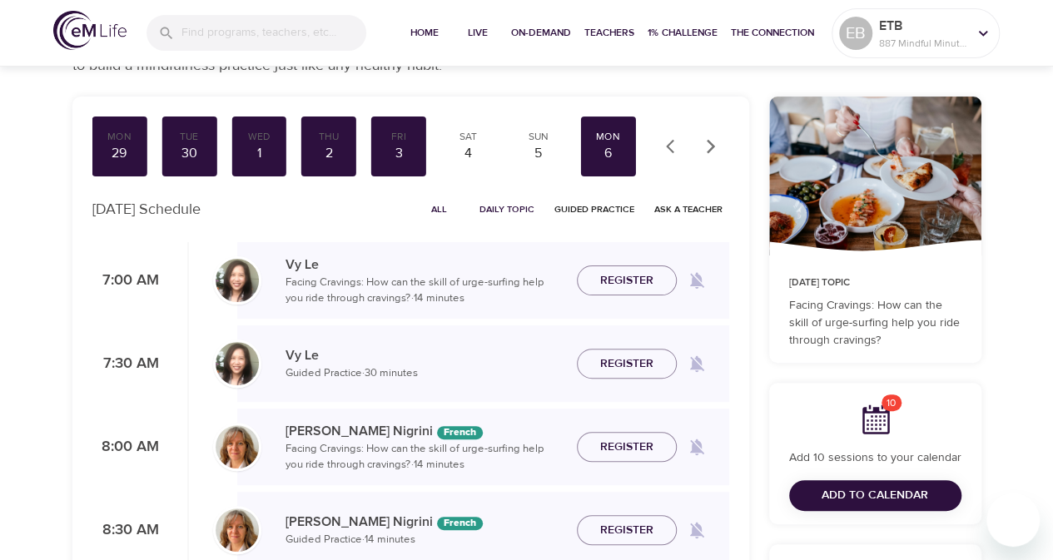
scroll to position [0, 0]
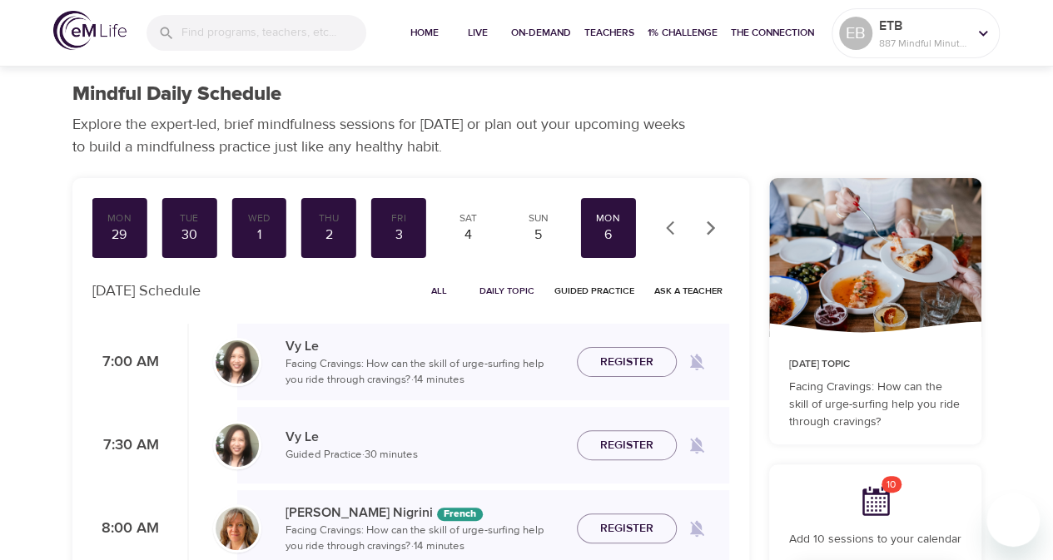
click at [713, 227] on icon "button" at bounding box center [710, 228] width 8 height 14
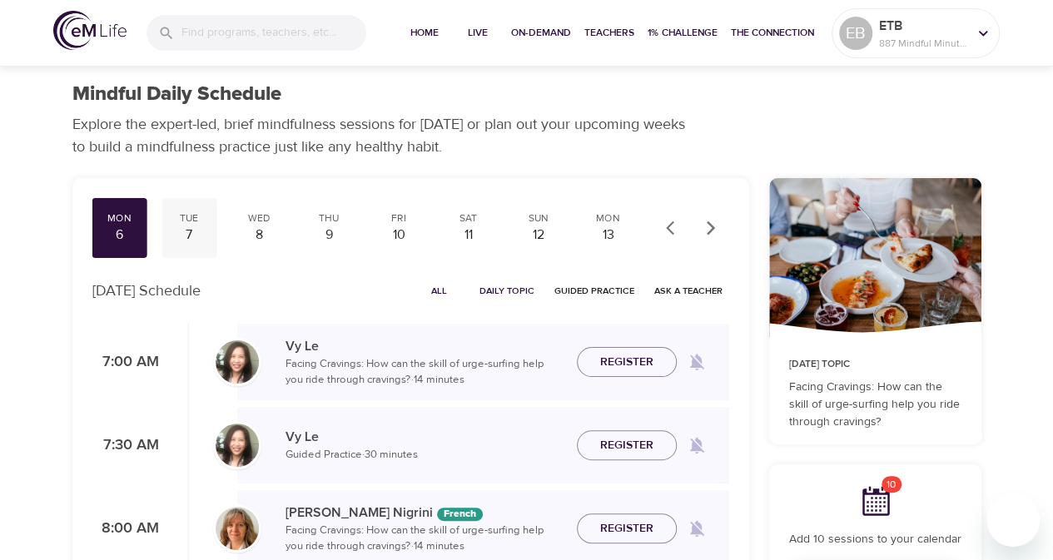
click at [187, 224] on div "Tue" at bounding box center [189, 218] width 42 height 14
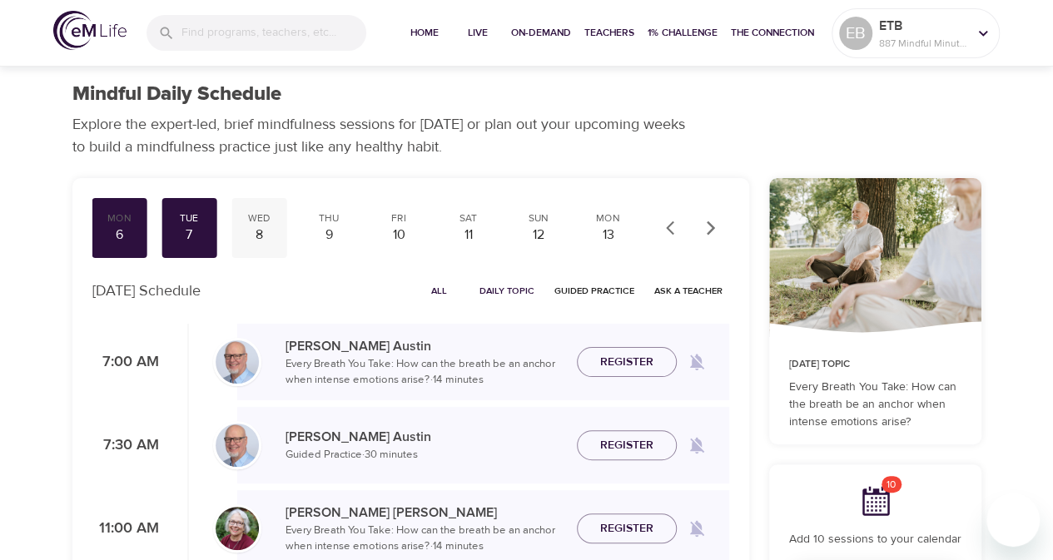
click at [267, 233] on div "8" at bounding box center [259, 235] width 42 height 19
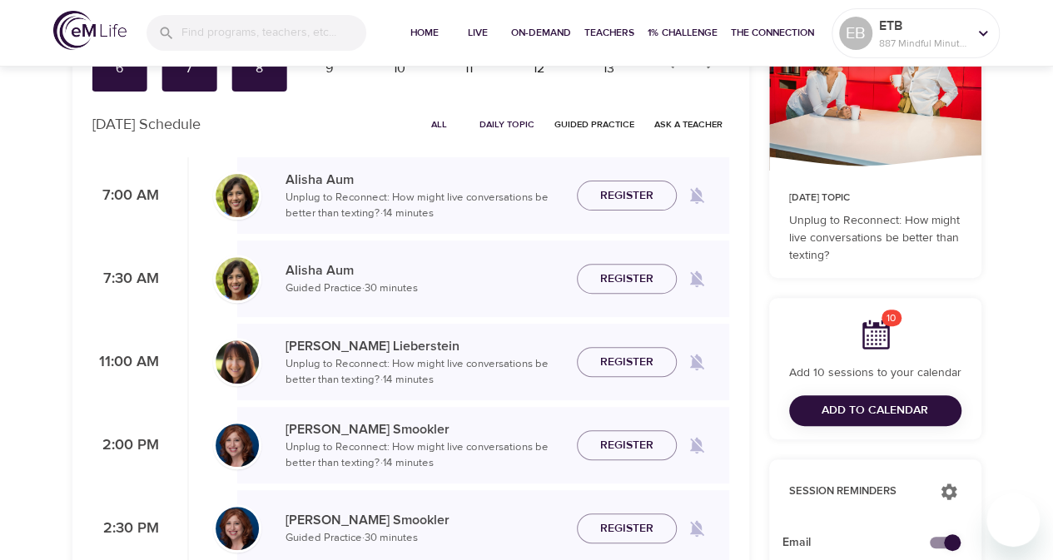
scroll to position [83, 0]
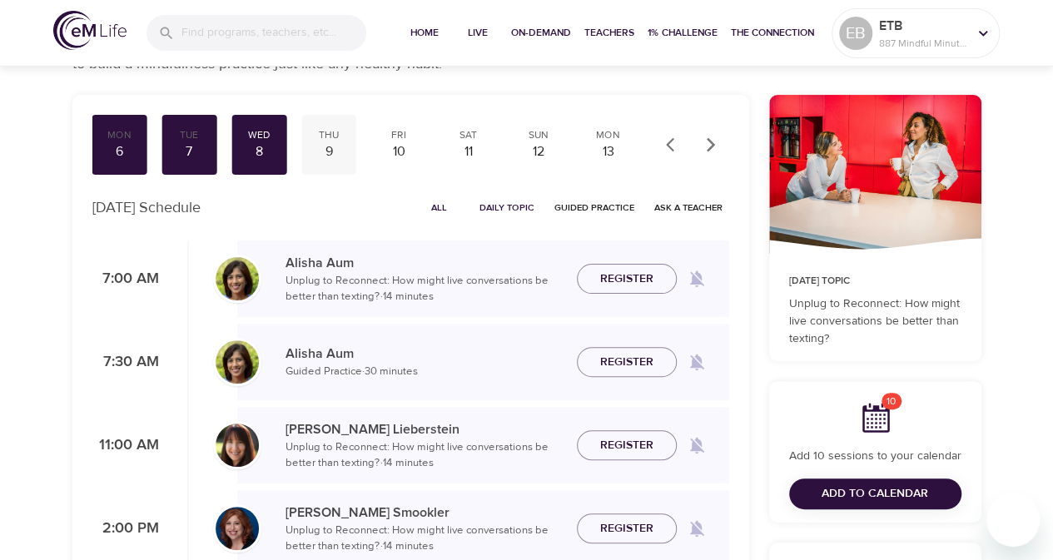
click at [325, 157] on div "9" at bounding box center [329, 151] width 42 height 19
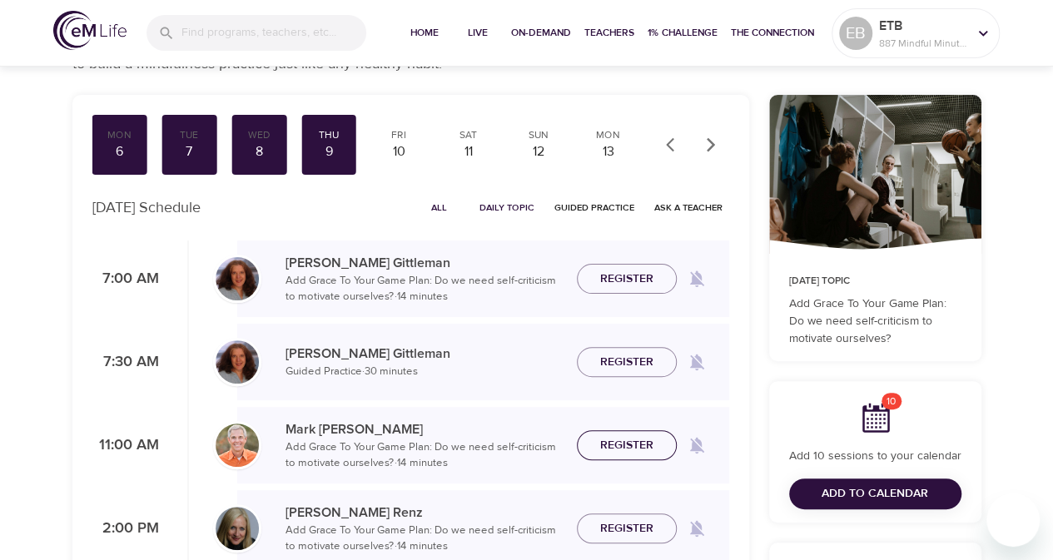
click at [626, 444] on span "Register" at bounding box center [626, 445] width 53 height 21
click at [403, 151] on div "10" at bounding box center [399, 151] width 42 height 19
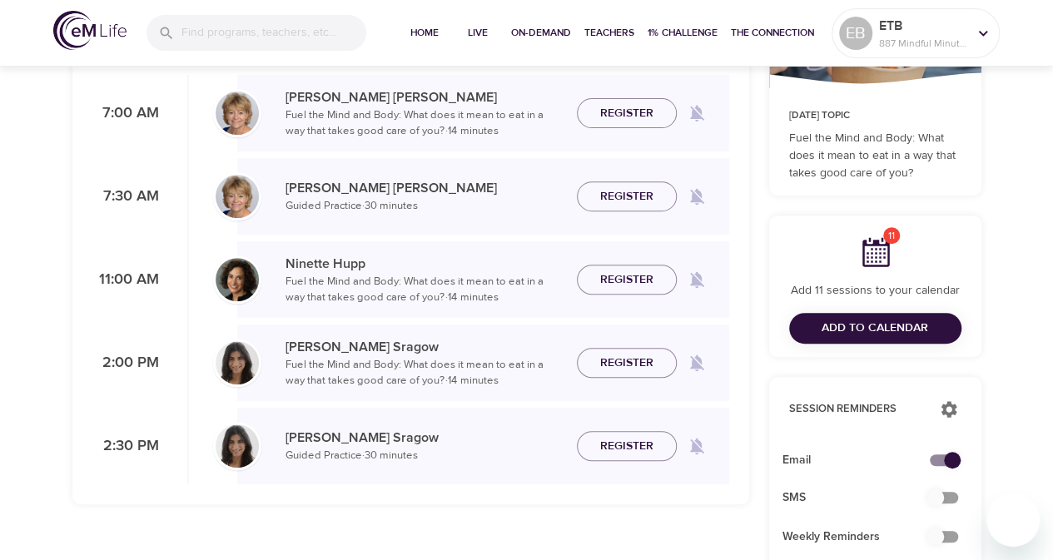
scroll to position [250, 0]
click at [629, 362] on span "Register" at bounding box center [626, 362] width 53 height 21
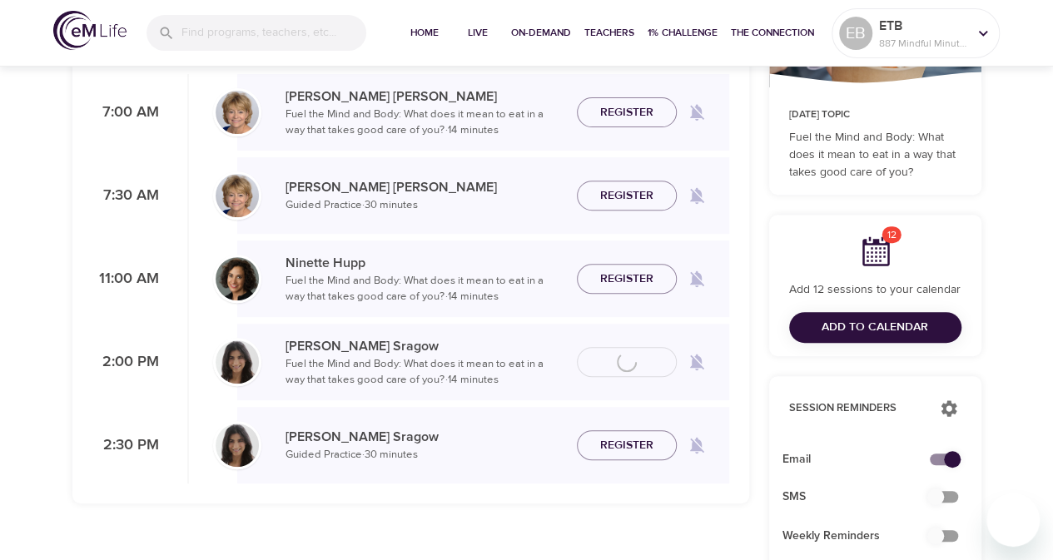
scroll to position [83, 0]
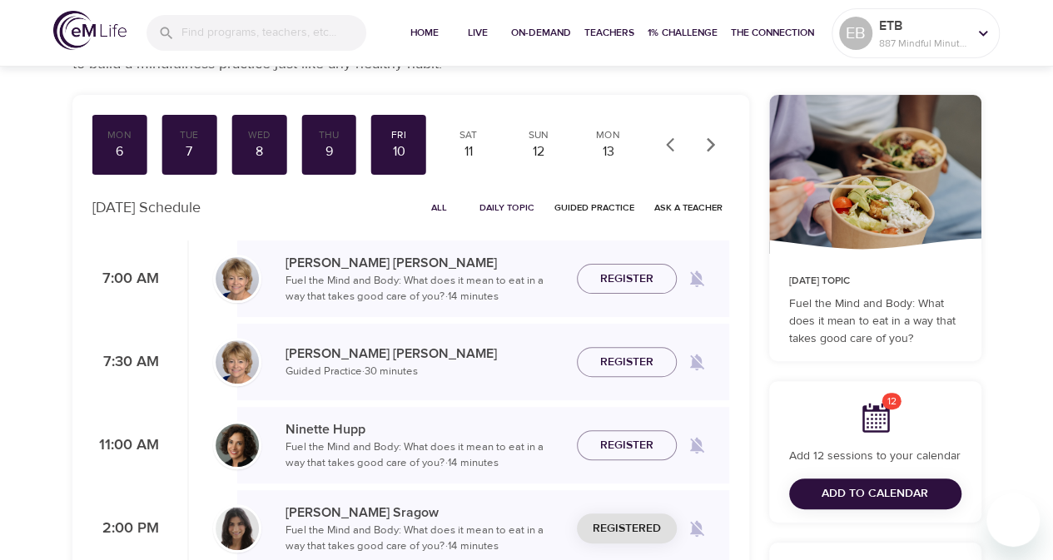
click at [712, 149] on icon "button" at bounding box center [711, 145] width 17 height 17
click at [712, 149] on div at bounding box center [692, 145] width 73 height 37
click at [536, 147] on div "13" at bounding box center [539, 151] width 42 height 19
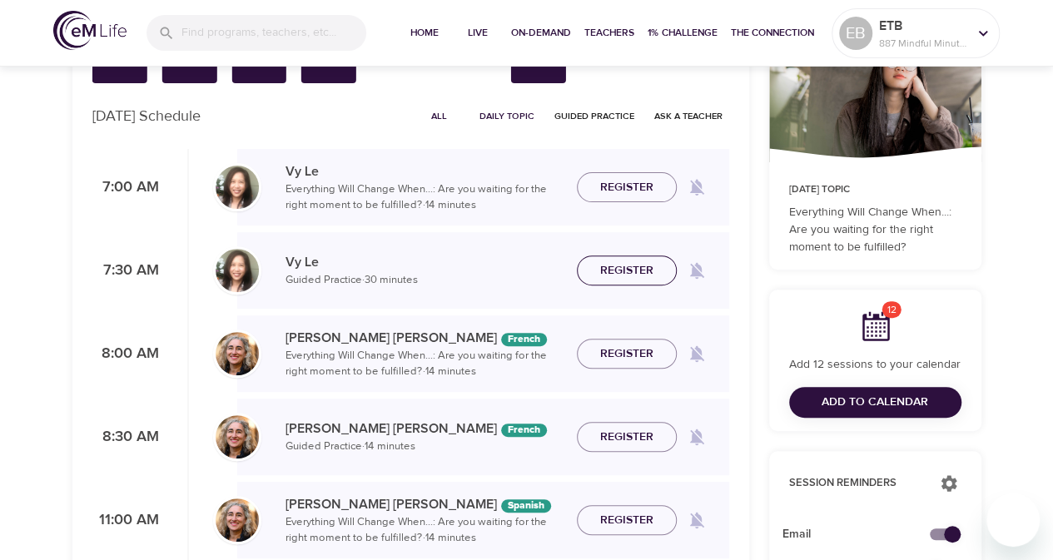
scroll to position [83, 0]
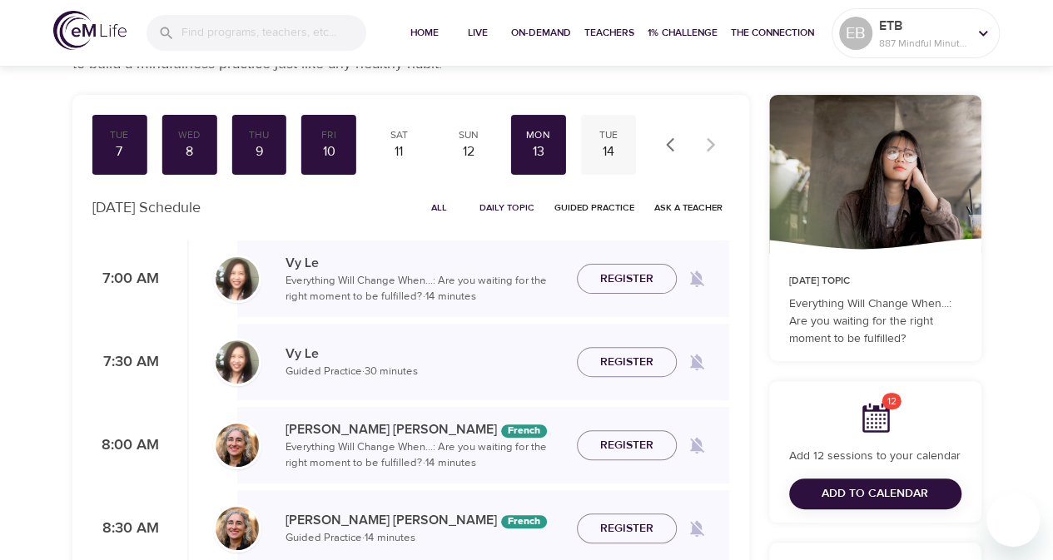
click at [604, 160] on div "14" at bounding box center [609, 151] width 42 height 19
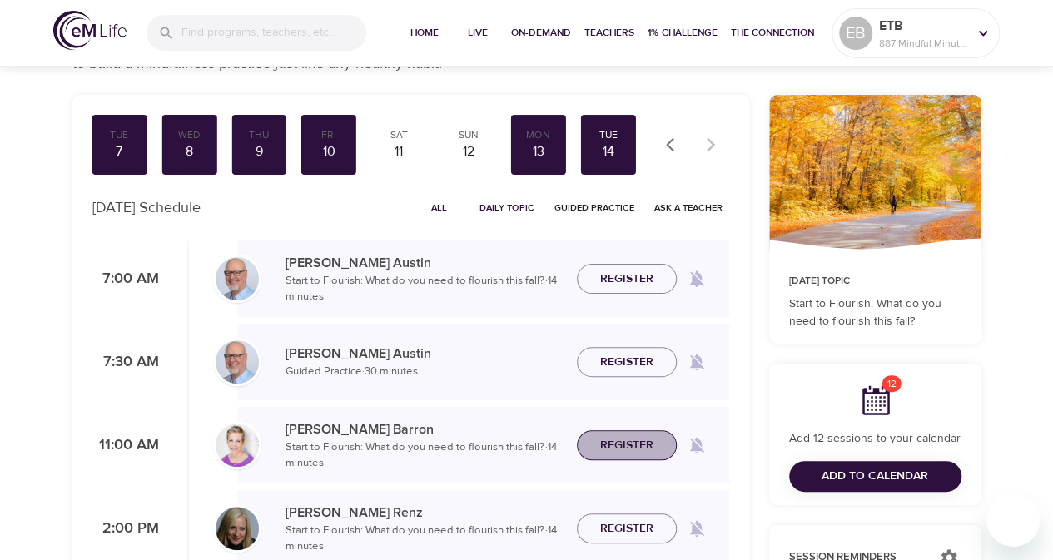
click at [619, 450] on span "Register" at bounding box center [626, 445] width 53 height 21
click at [890, 473] on span "Add to Calendar" at bounding box center [875, 476] width 107 height 21
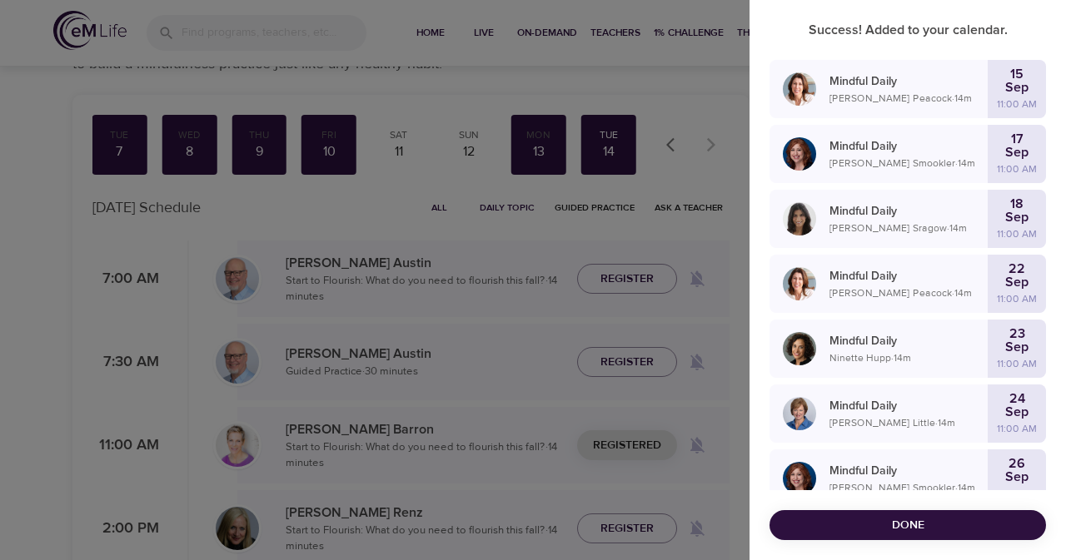
click at [46, 109] on div at bounding box center [533, 280] width 1066 height 560
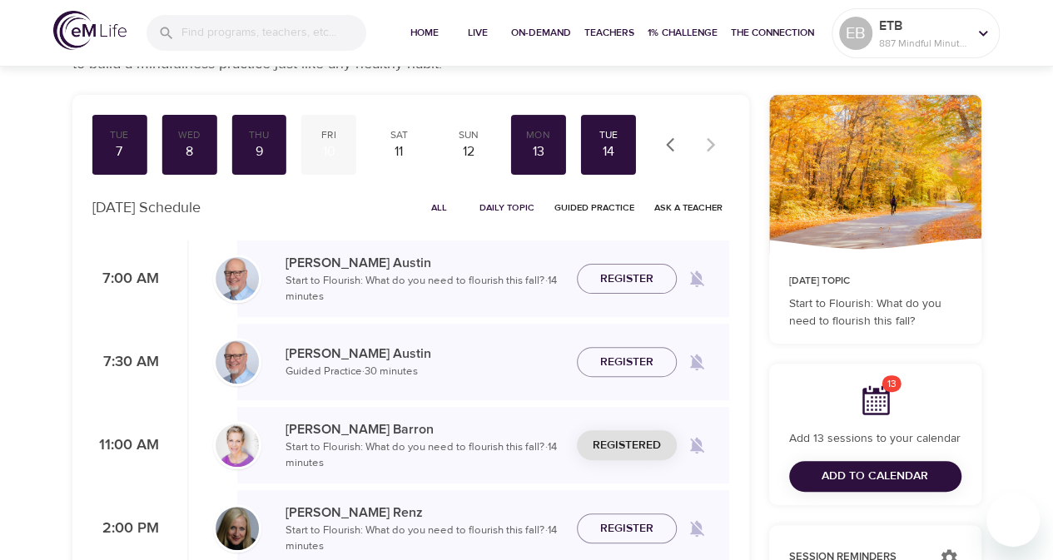
click at [331, 147] on div "10" at bounding box center [329, 151] width 42 height 19
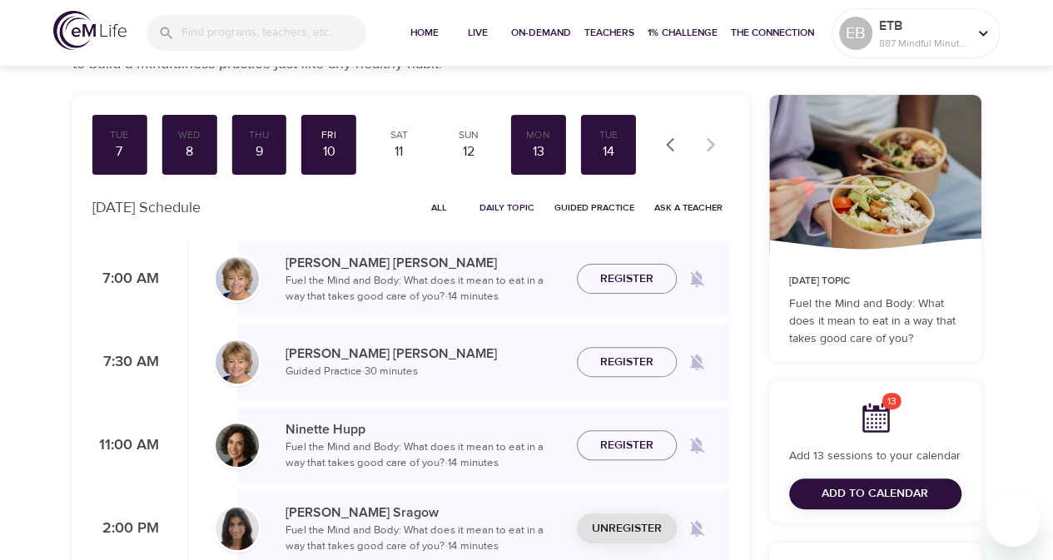
click at [635, 520] on span "Unregister" at bounding box center [627, 529] width 70 height 21
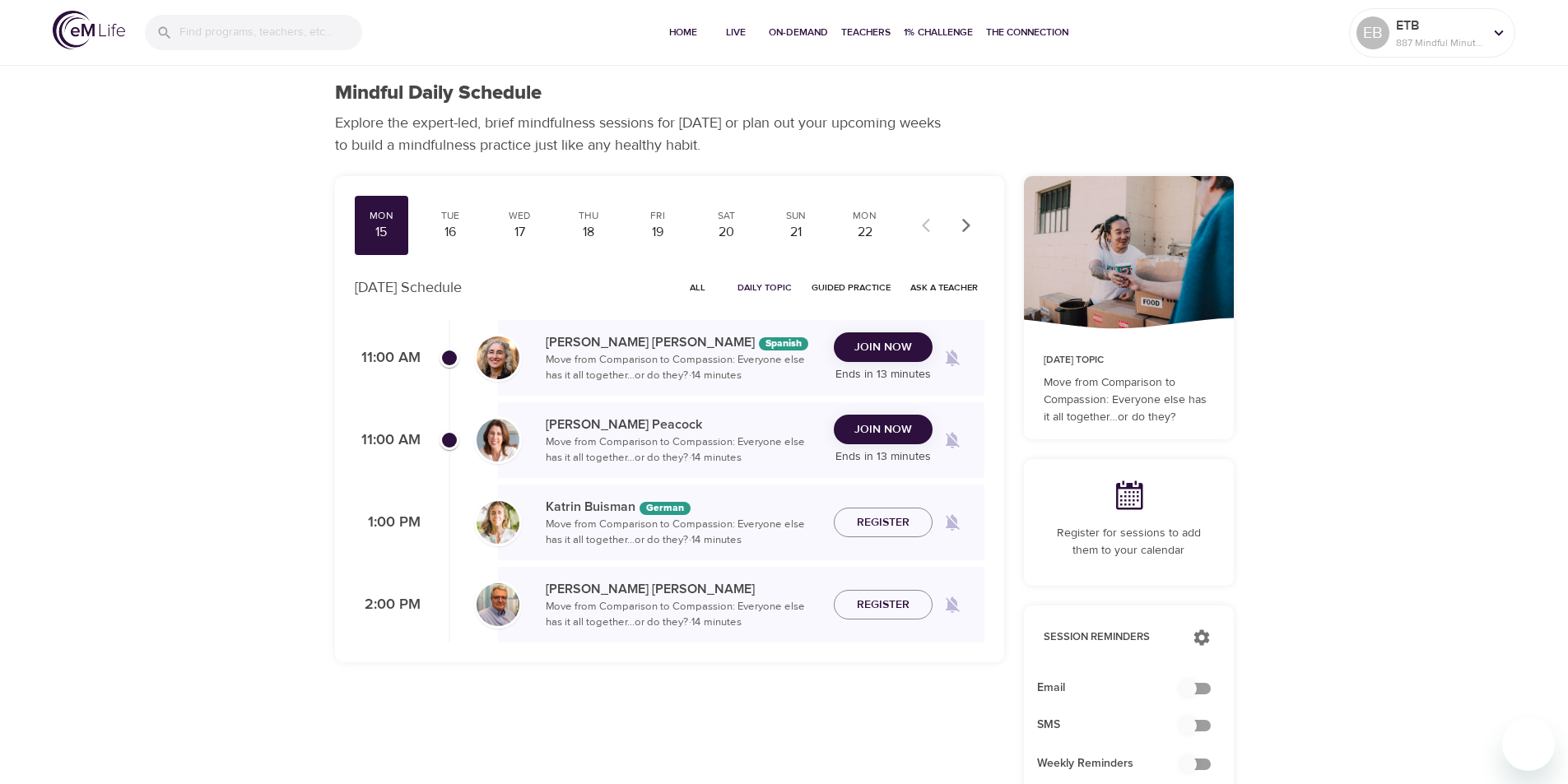
click at [911, 429] on span "Join Now" at bounding box center [883, 430] width 57 height 21
